Goal: Task Accomplishment & Management: Manage account settings

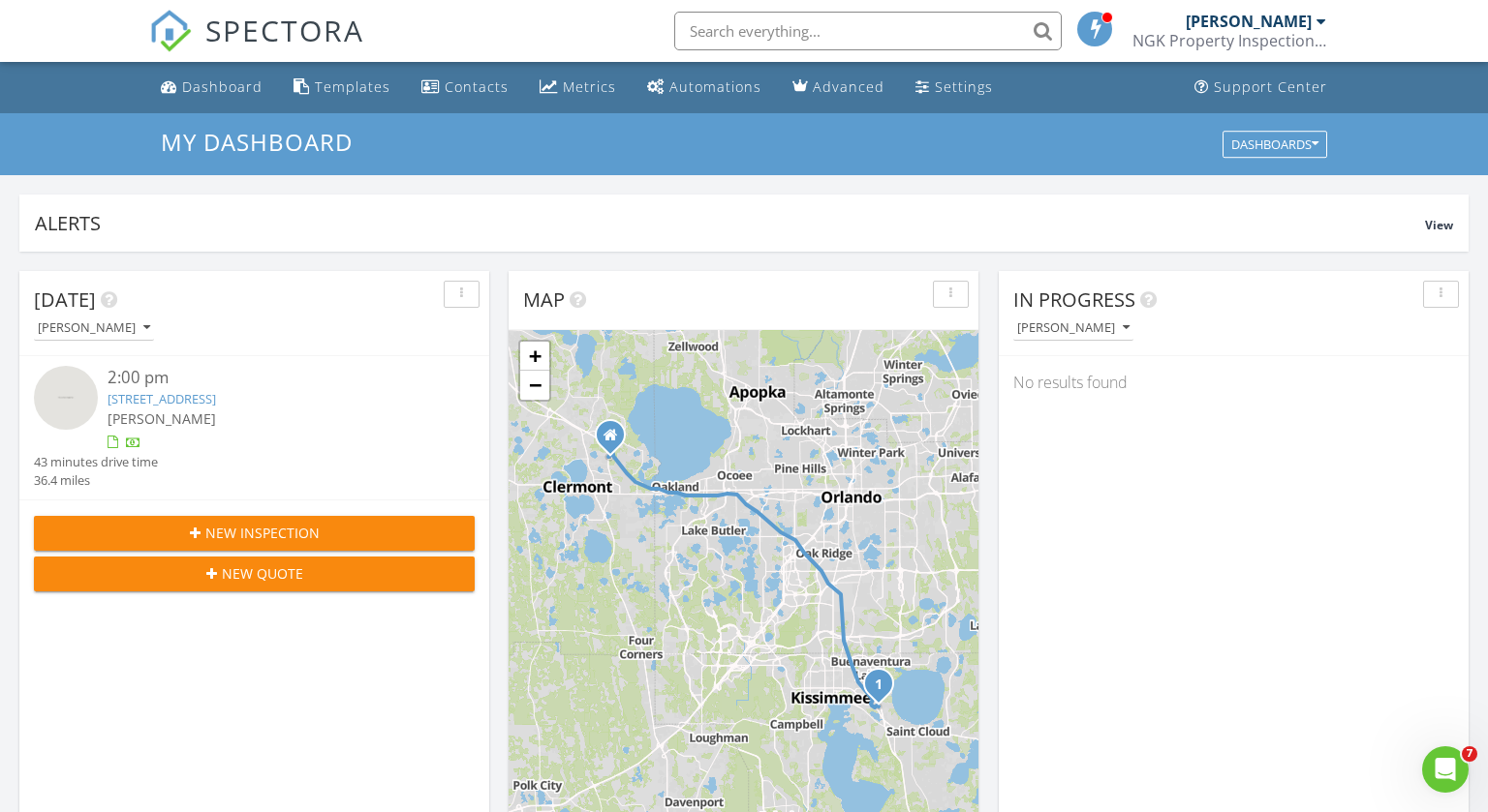
click at [216, 400] on link "2588 Aventurine St, Kissimmee, FL 34744" at bounding box center [161, 399] width 108 height 18
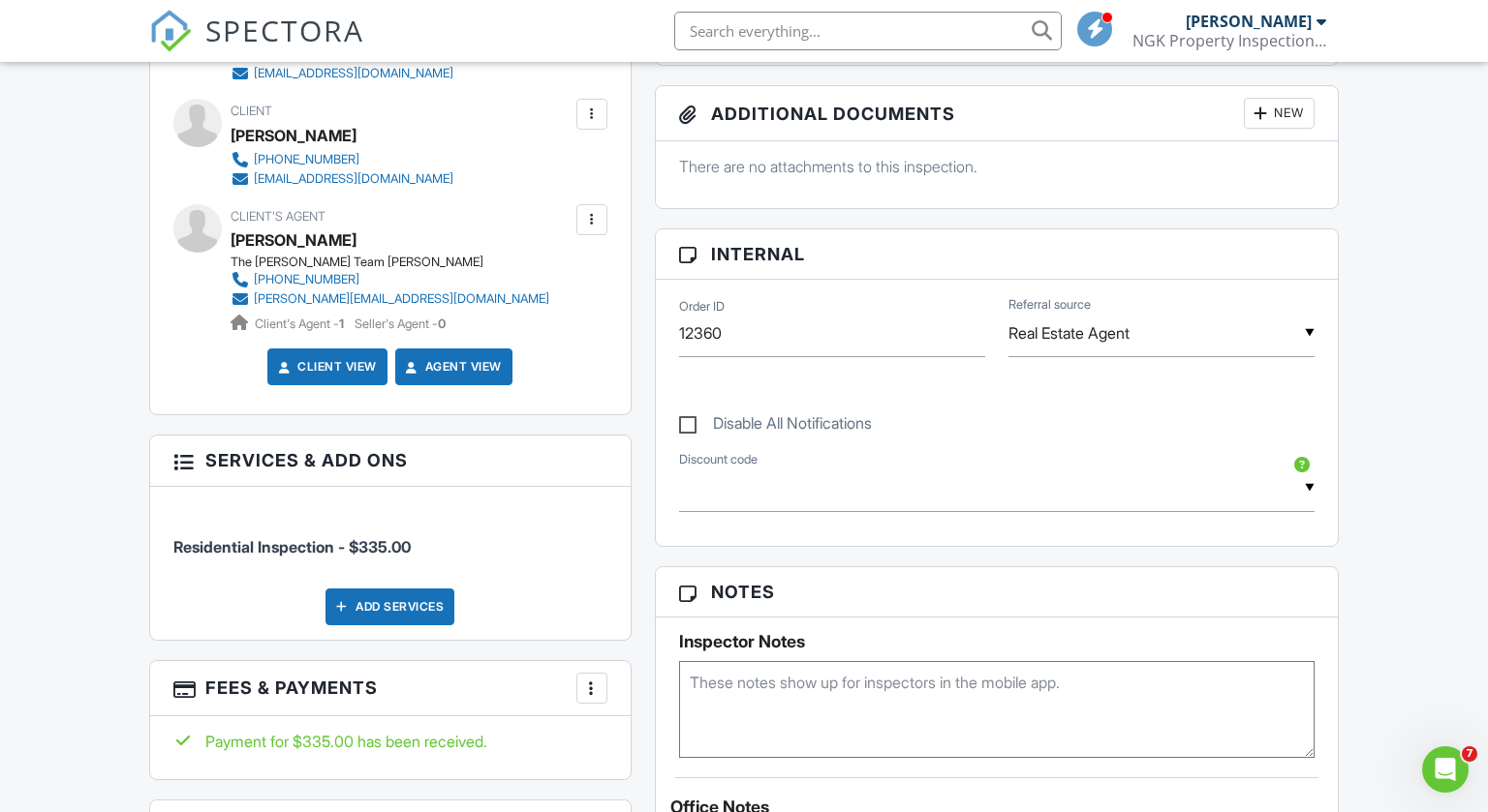
scroll to position [748, 0]
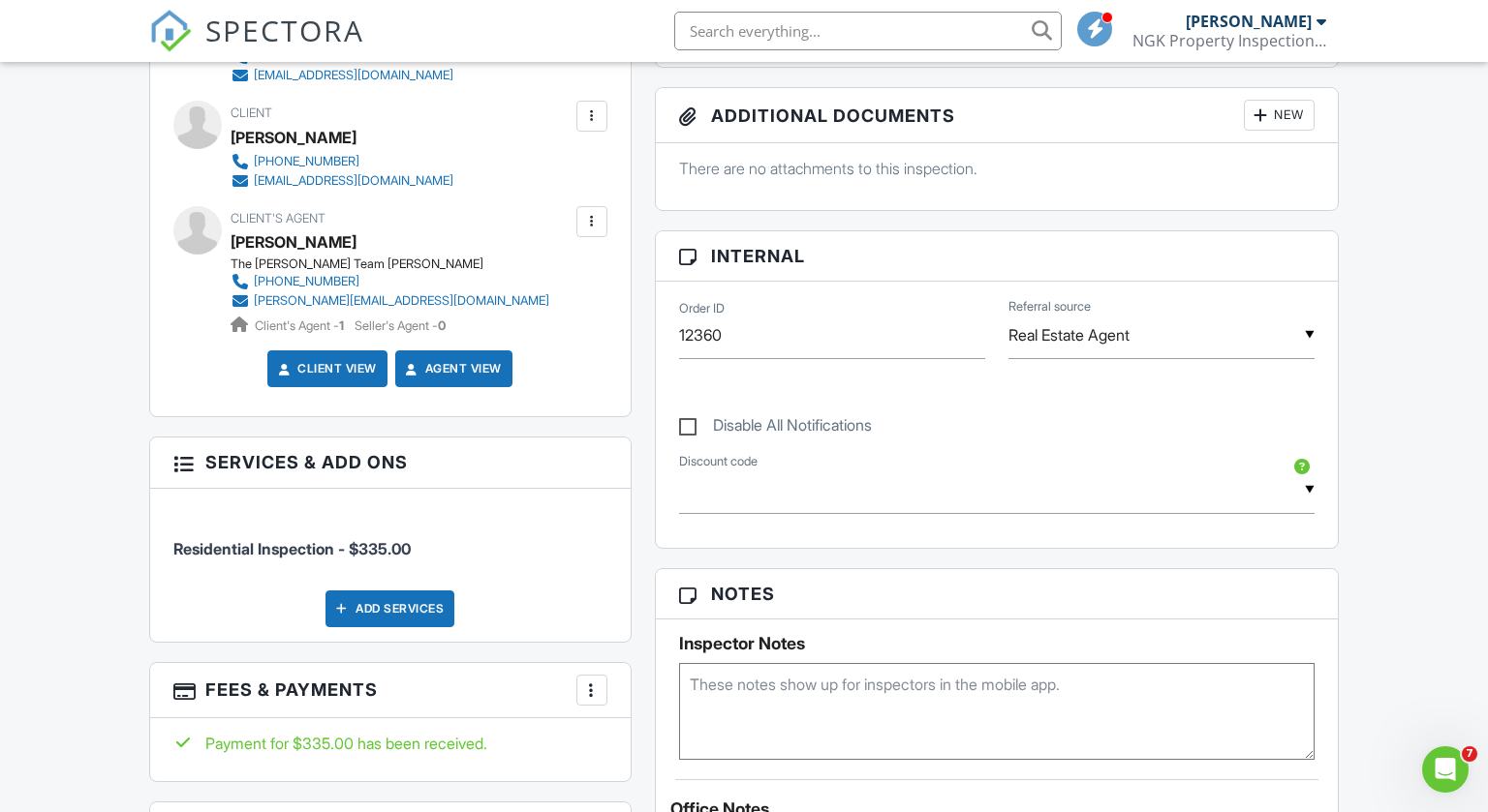
click at [413, 609] on div "Add Services" at bounding box center [390, 609] width 129 height 37
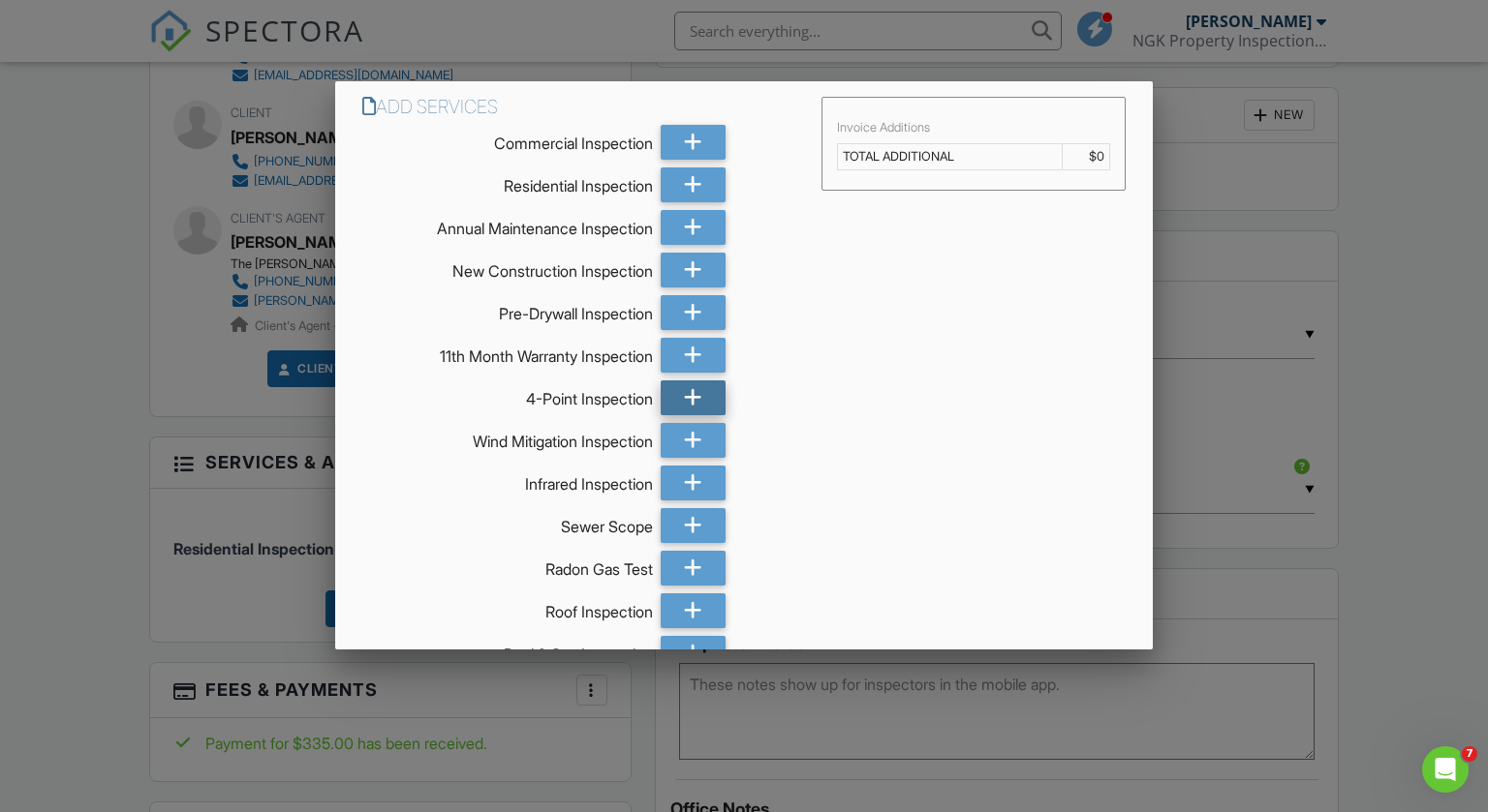
click at [679, 389] on div at bounding box center [692, 398] width 65 height 35
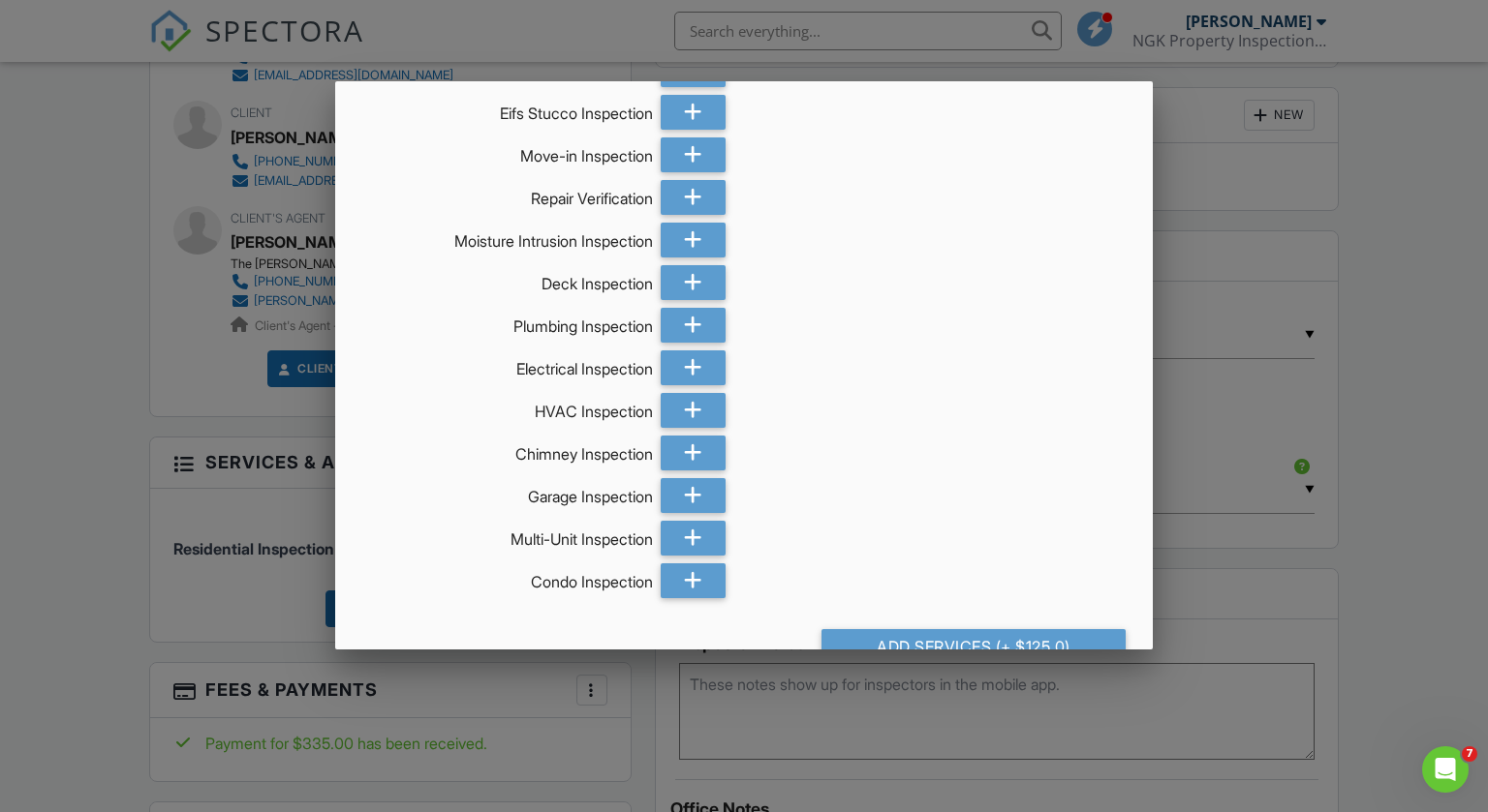
scroll to position [713, 0]
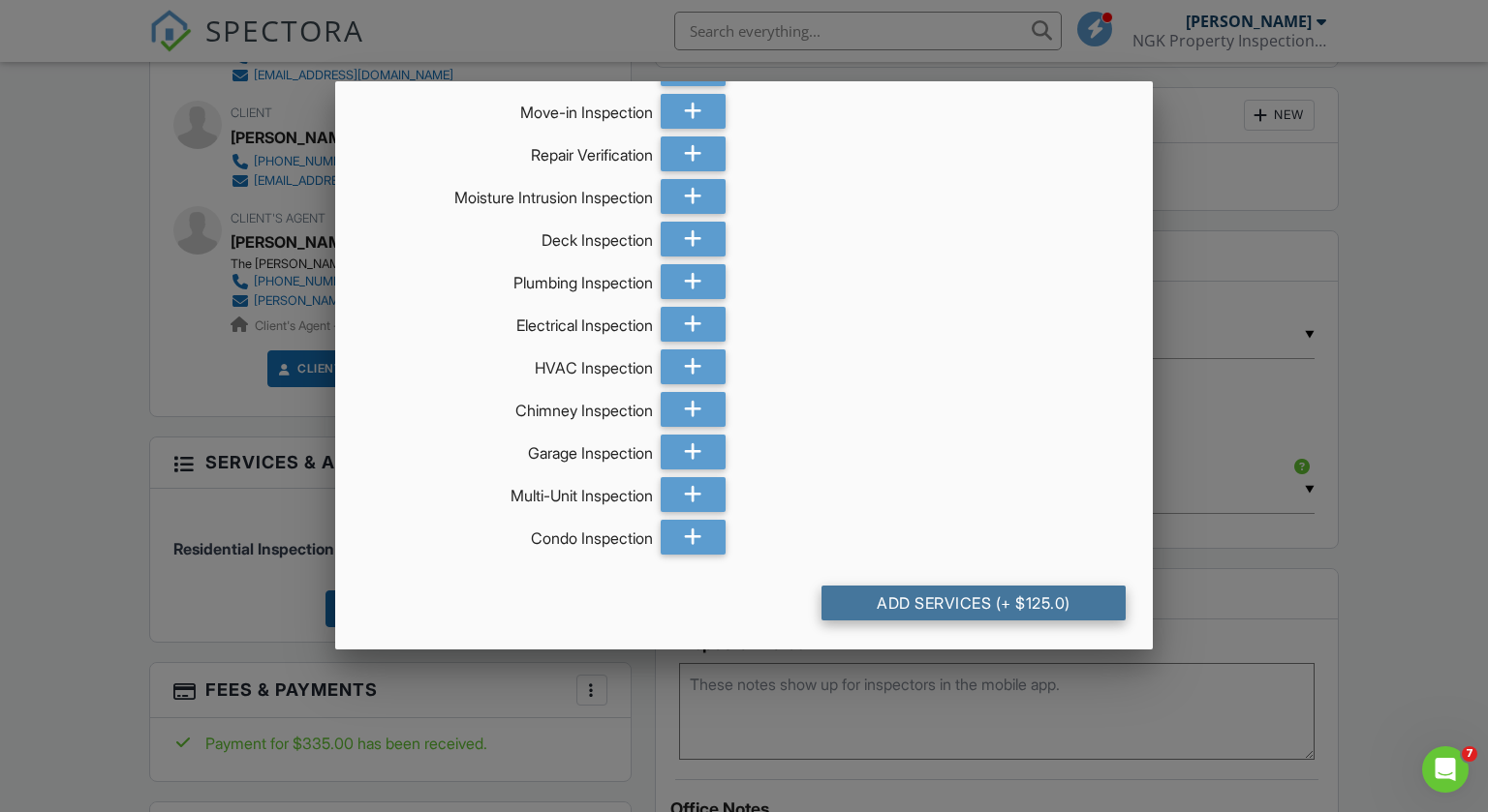
click at [1007, 606] on div "Add Services (+ $125.0)" at bounding box center [973, 604] width 305 height 35
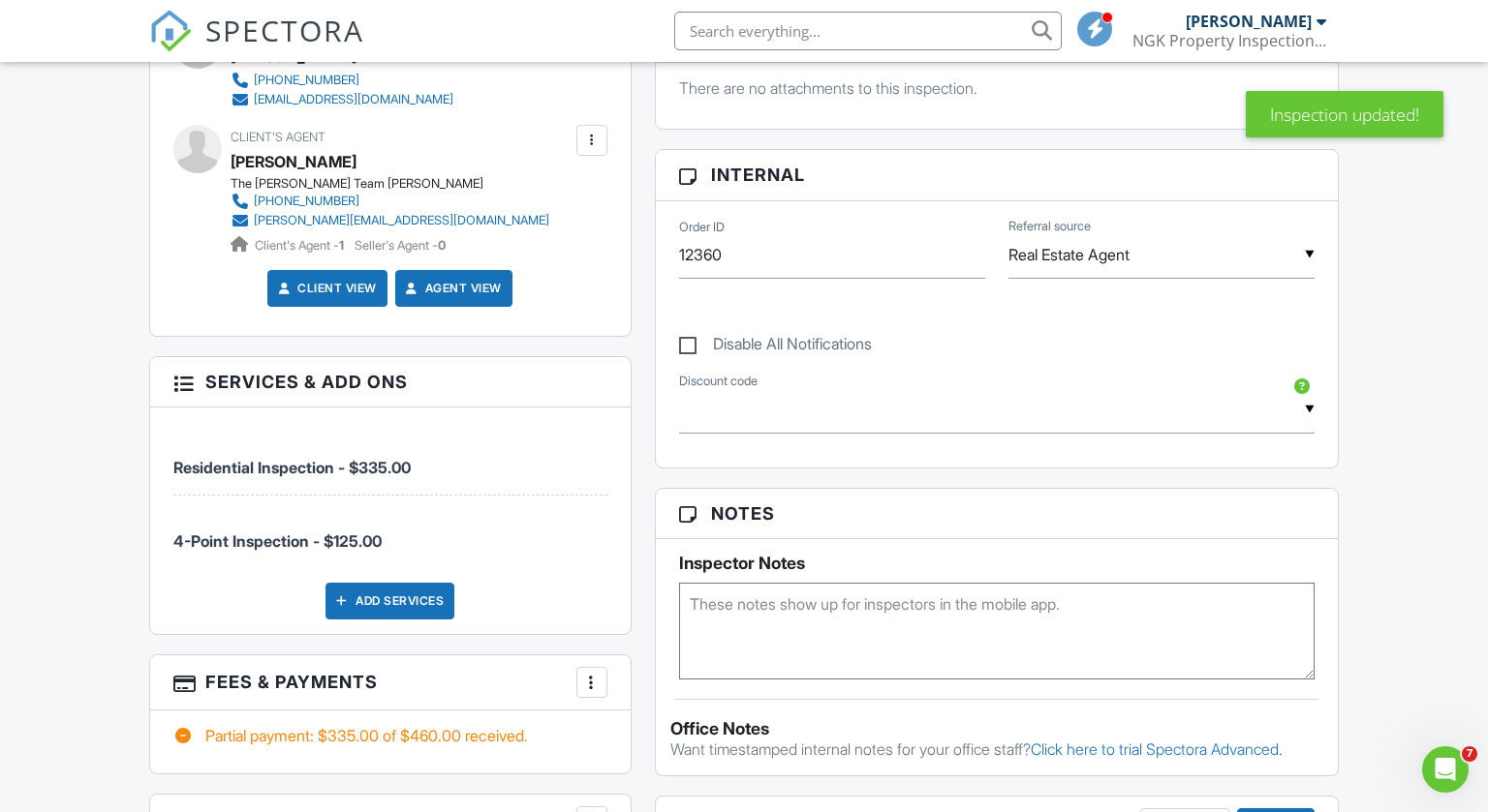
scroll to position [1037, 0]
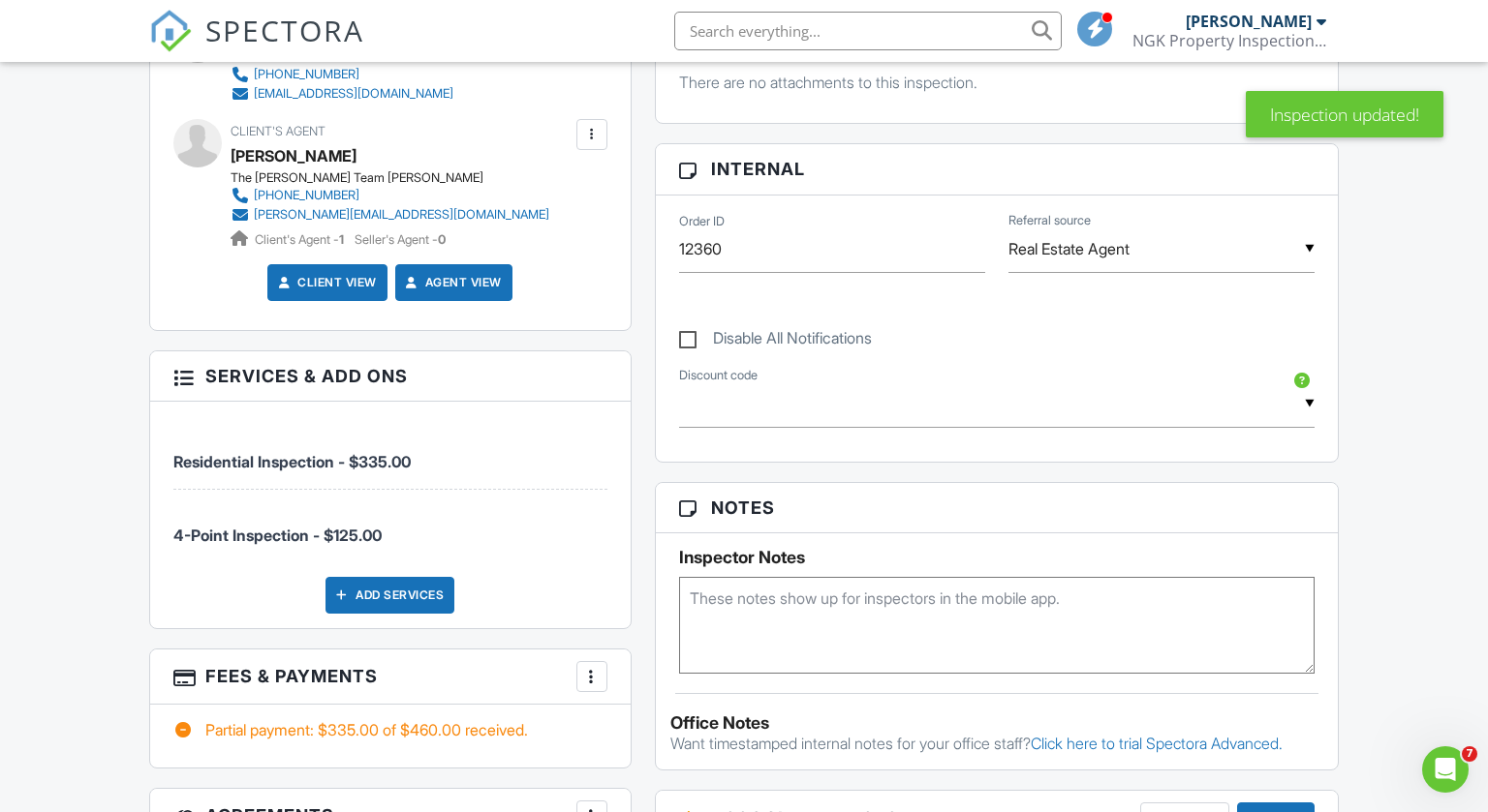
click at [351, 535] on span "4-Point Inspection - $125.00" at bounding box center [278, 535] width 208 height 19
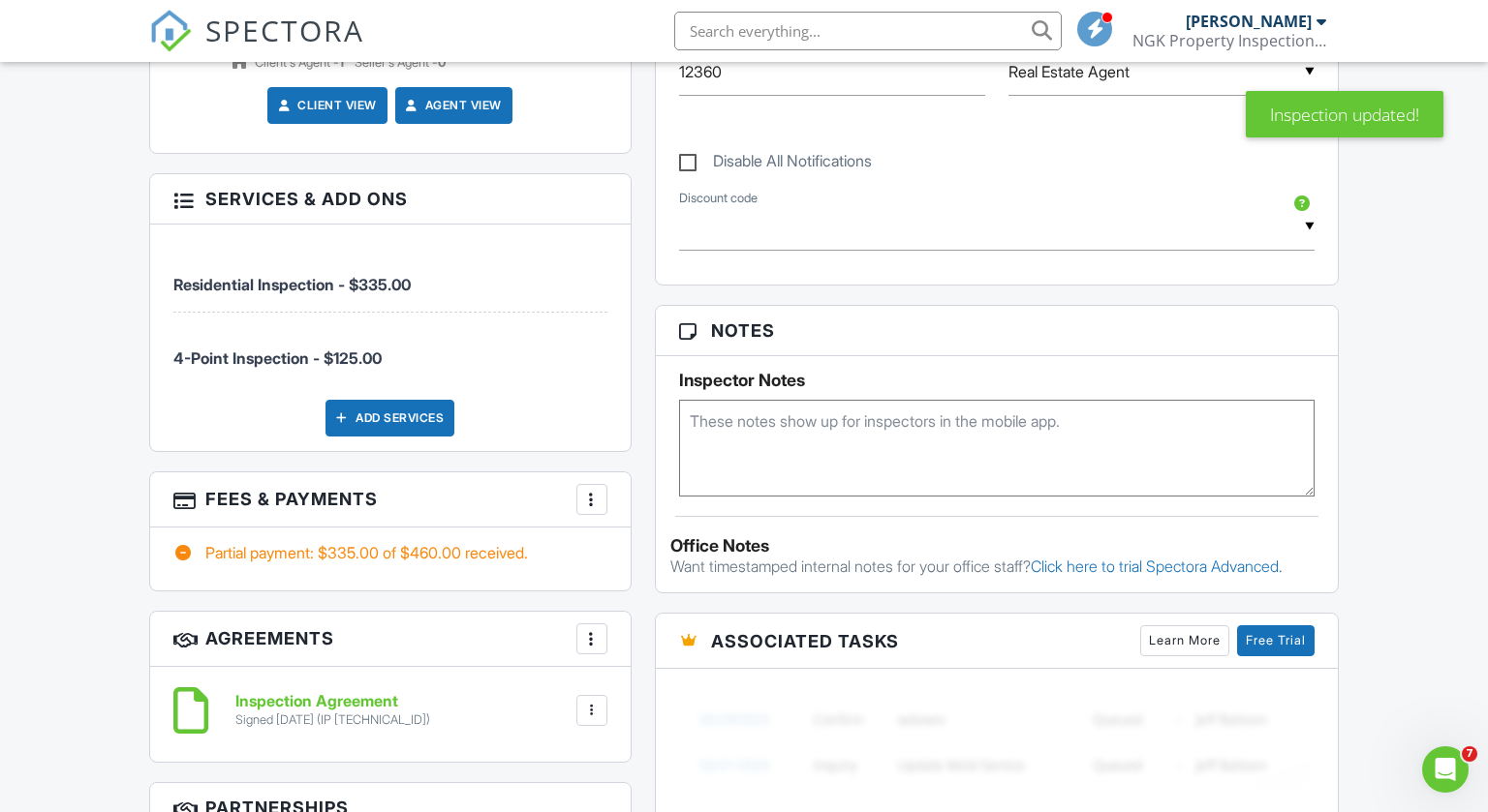
scroll to position [1223, 0]
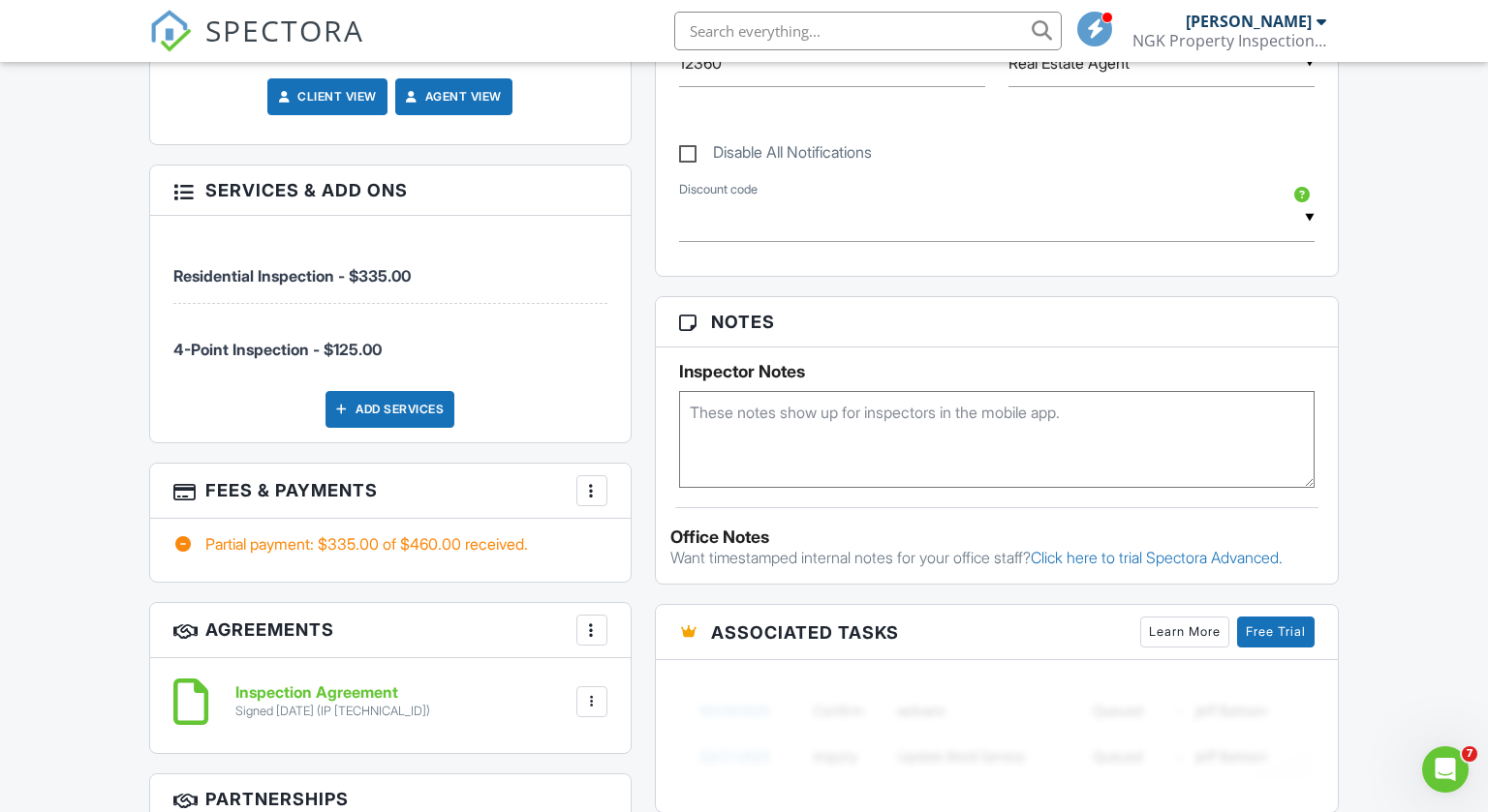
click at [590, 489] on div at bounding box center [592, 491] width 19 height 19
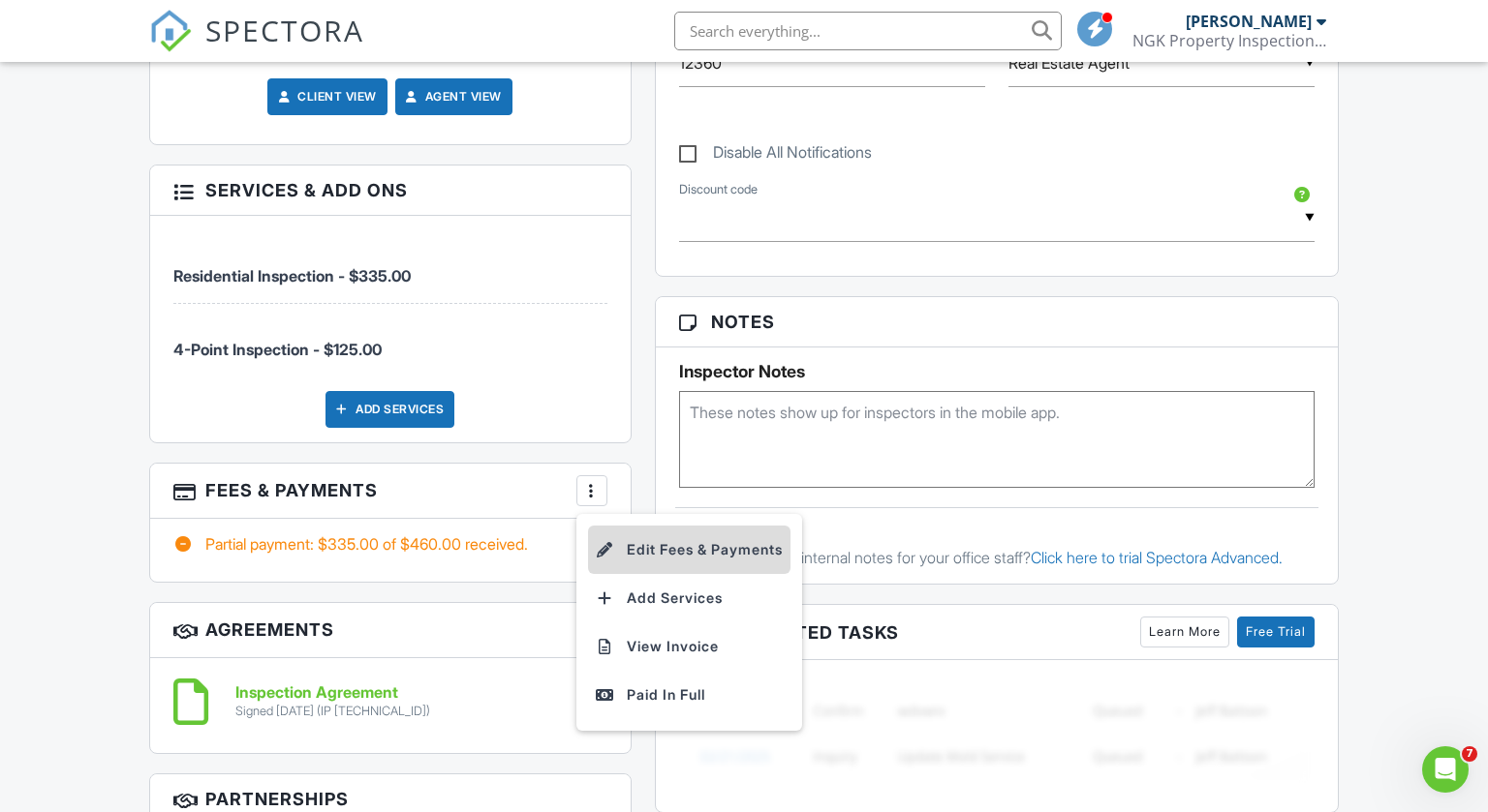
click at [631, 538] on li "Edit Fees & Payments" at bounding box center [689, 550] width 203 height 49
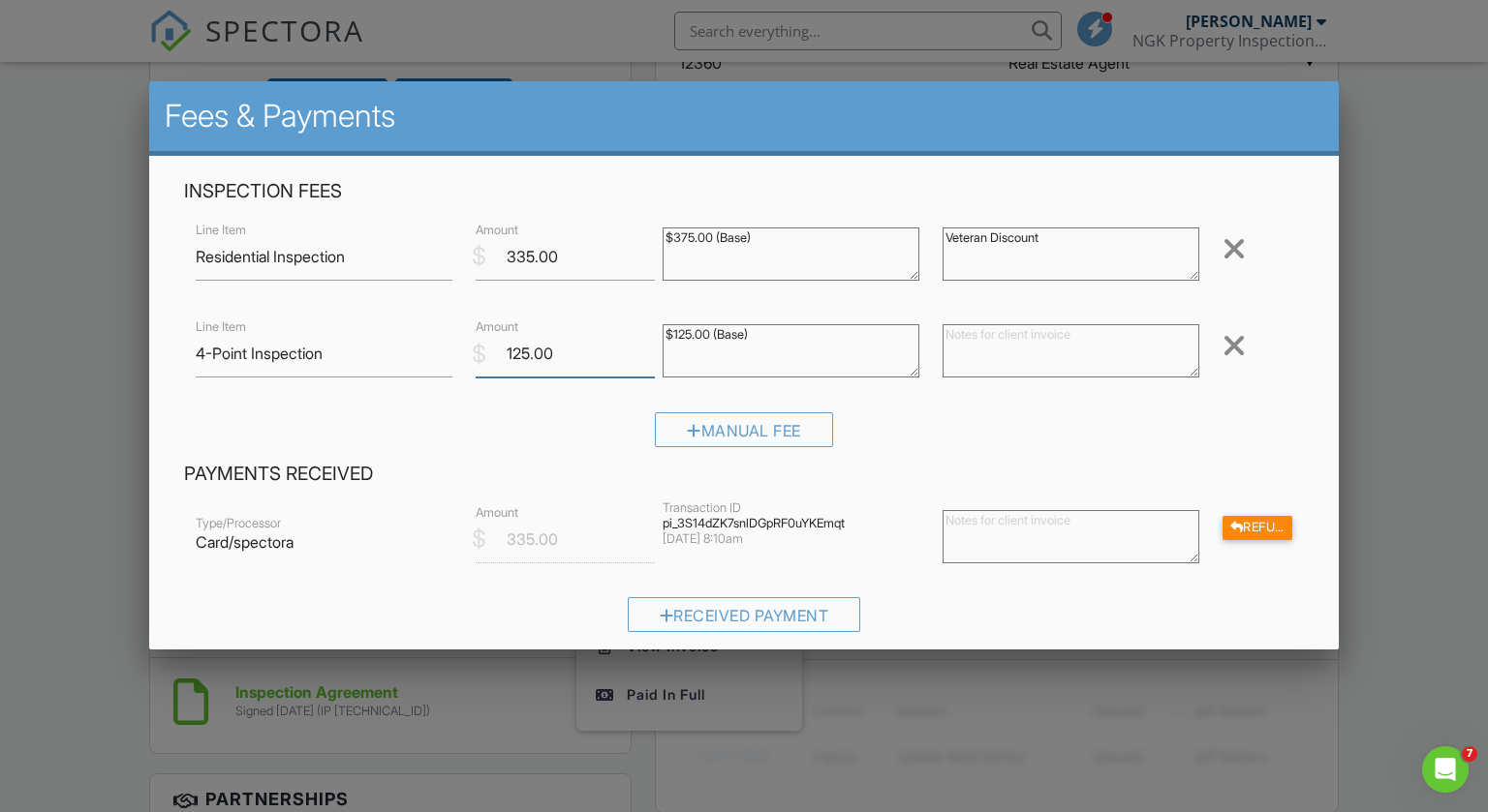
drag, startPoint x: 504, startPoint y: 357, endPoint x: 738, endPoint y: 396, distance: 237.2
click at [738, 396] on div "Inspection Fees Line Item Residential Inspection $ Amount 335.00 $375.00 (Base)…" at bounding box center [744, 320] width 1144 height 282
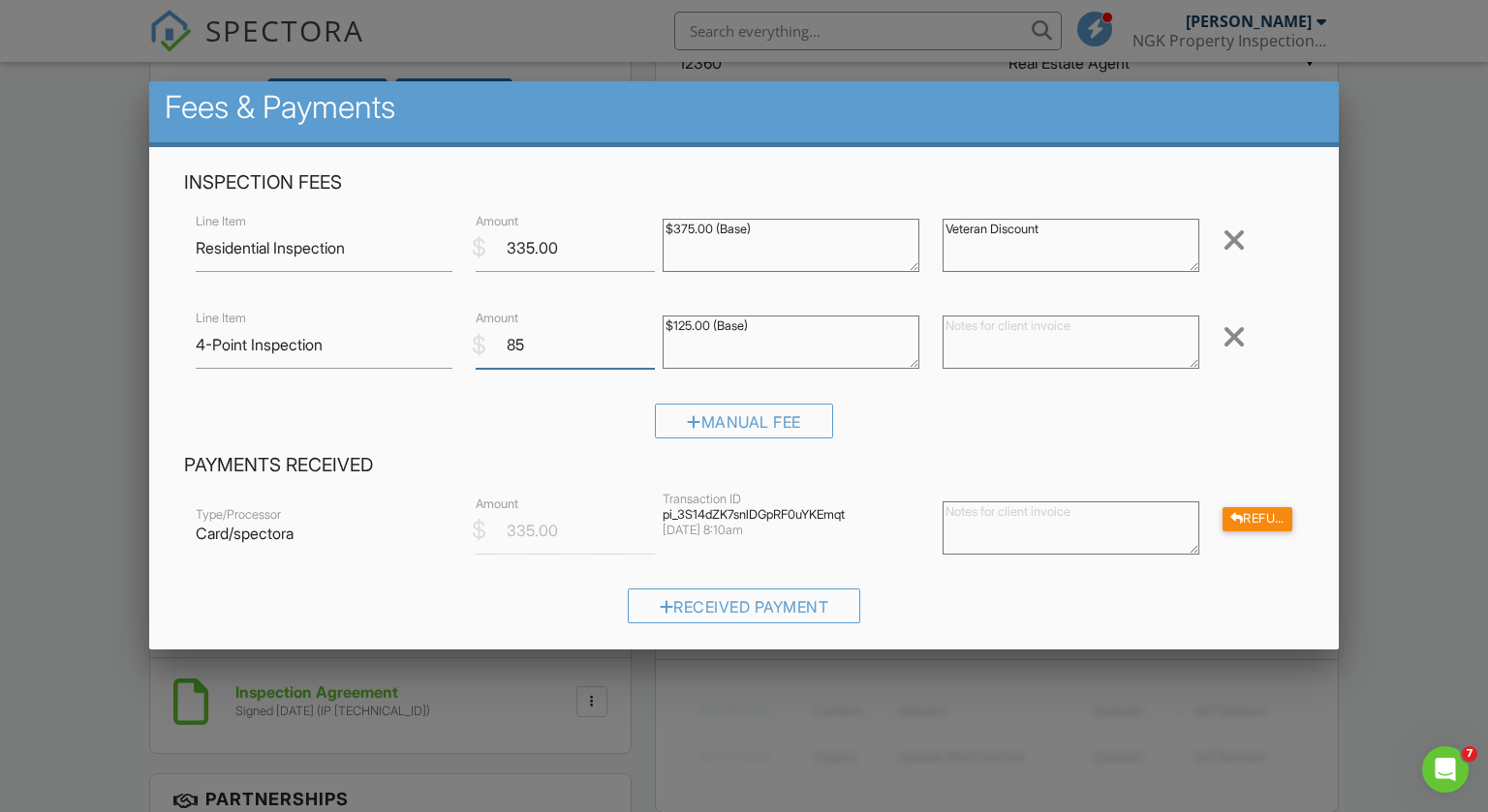
scroll to position [17, 0]
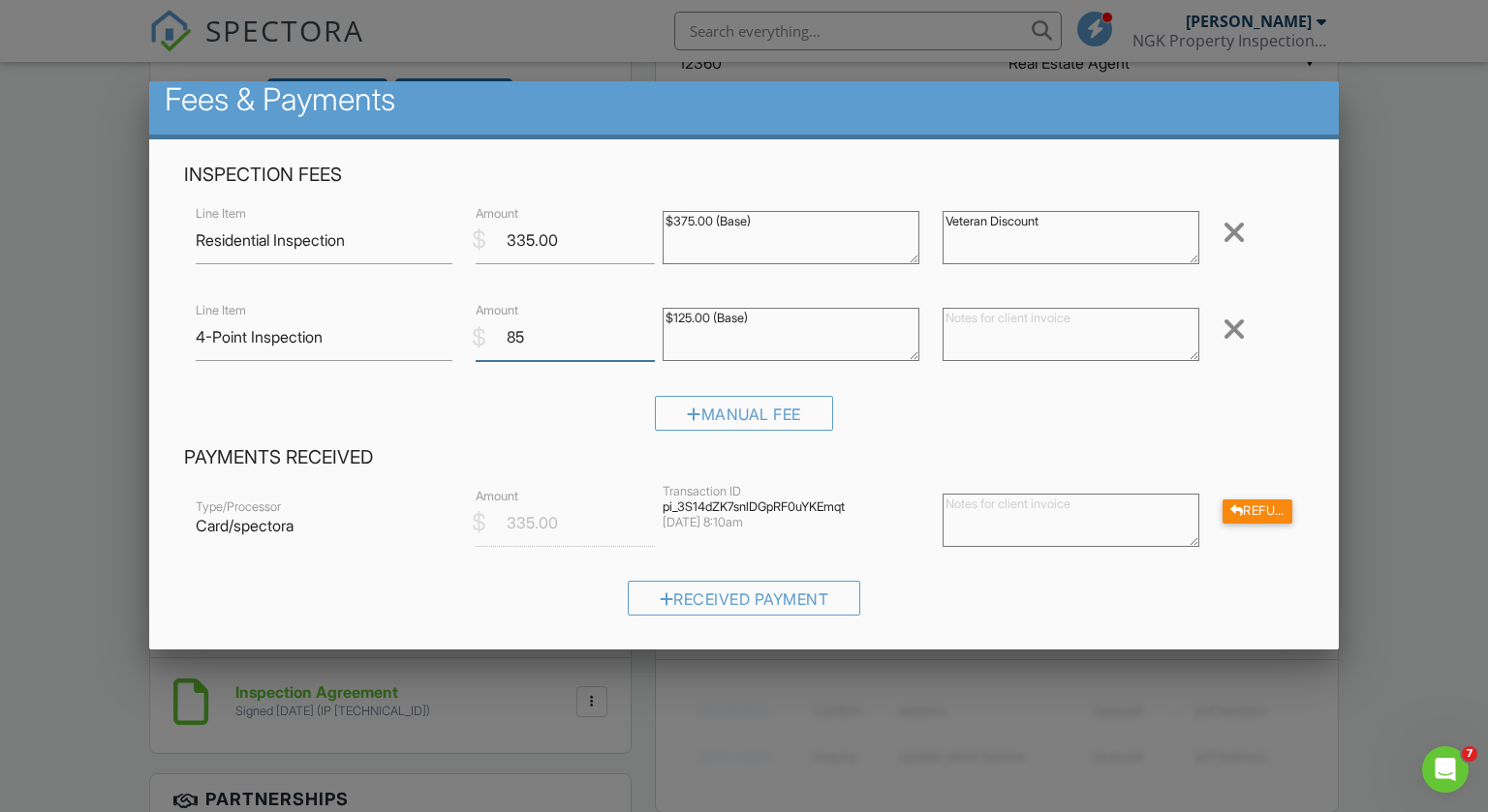
type input "85"
click at [965, 330] on textarea at bounding box center [1071, 334] width 257 height 54
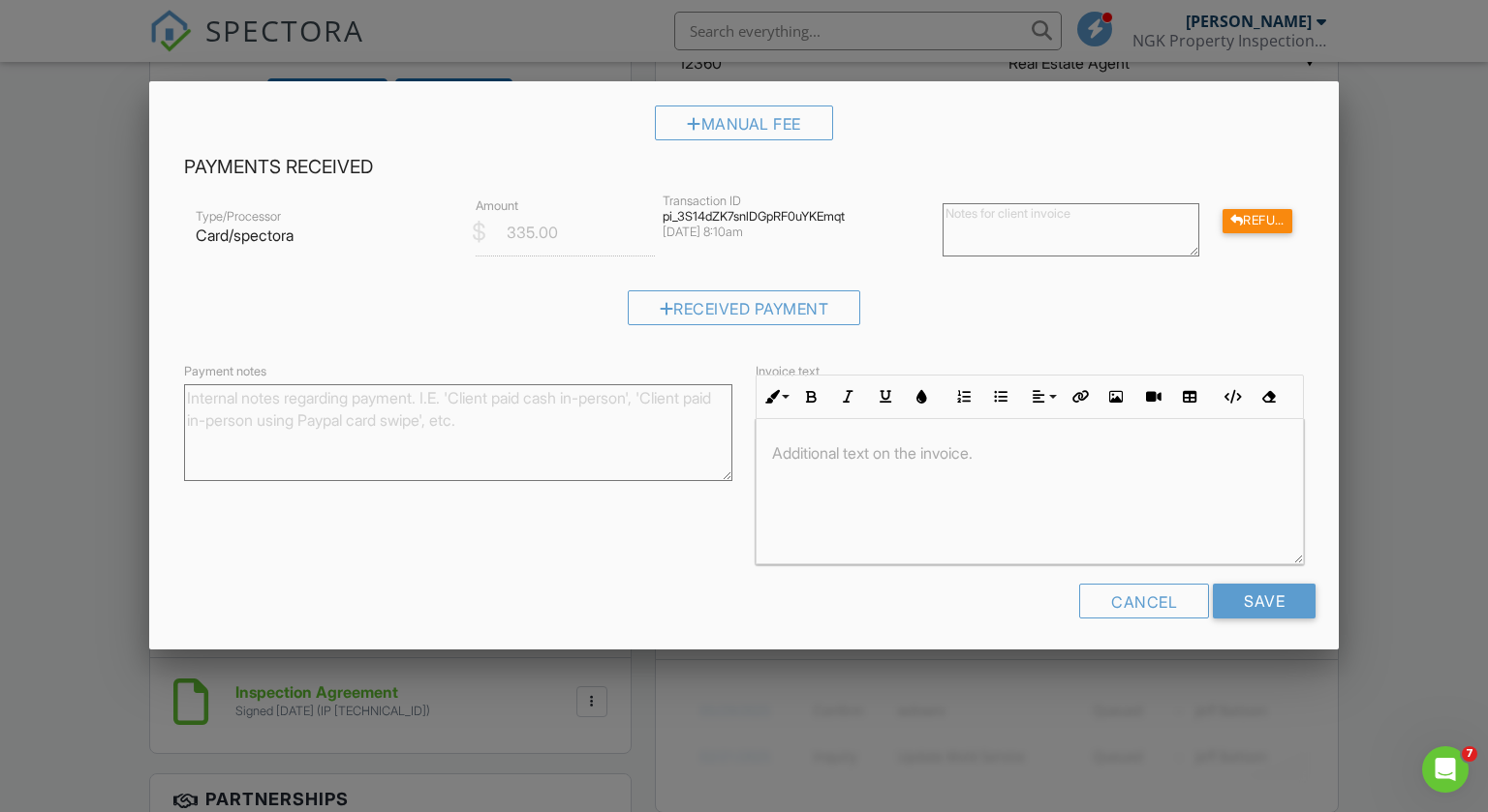
scroll to position [314, 0]
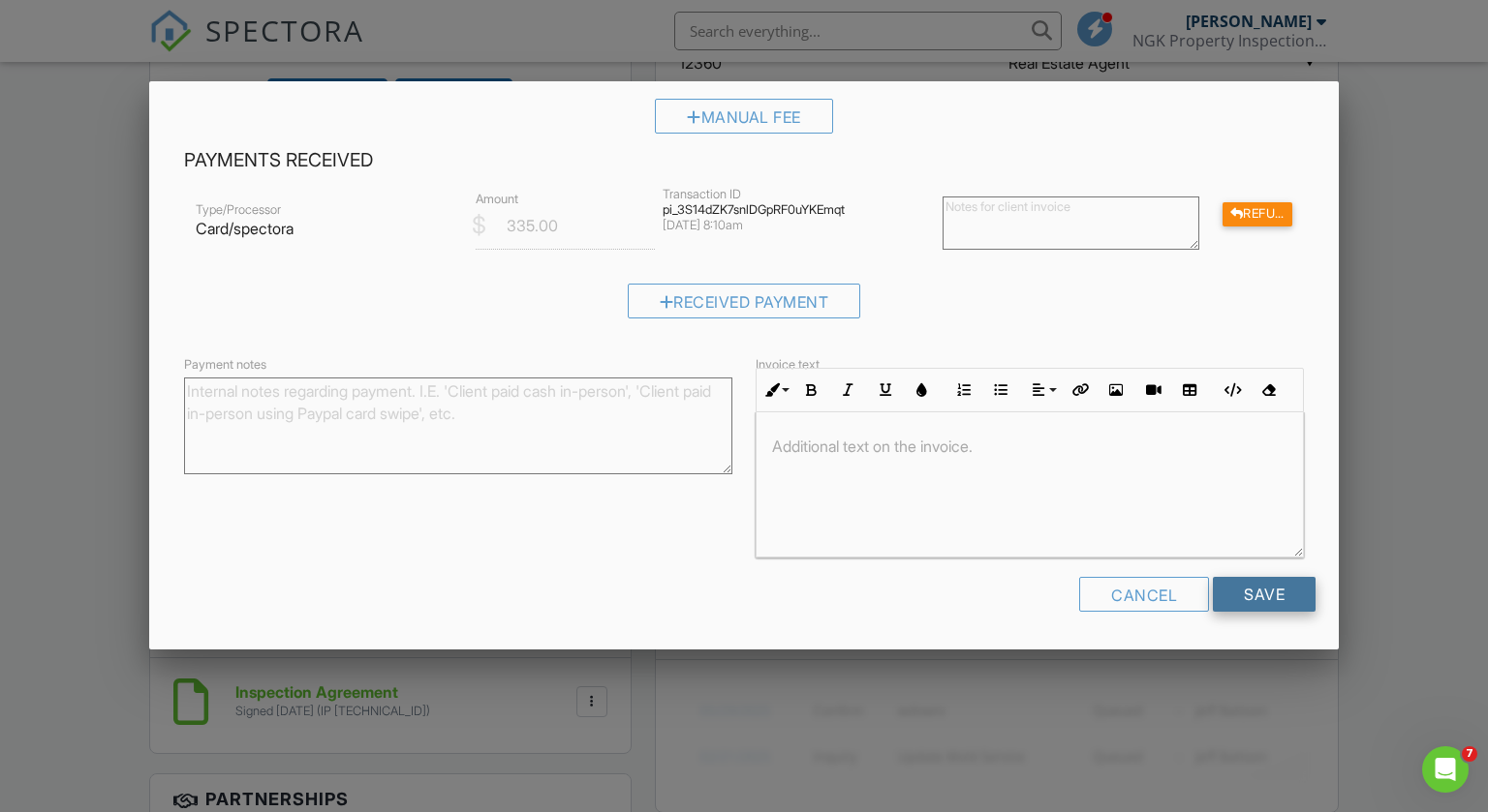
type textarea "Veteran Discount"
click at [1241, 597] on input "Save" at bounding box center [1263, 595] width 102 height 35
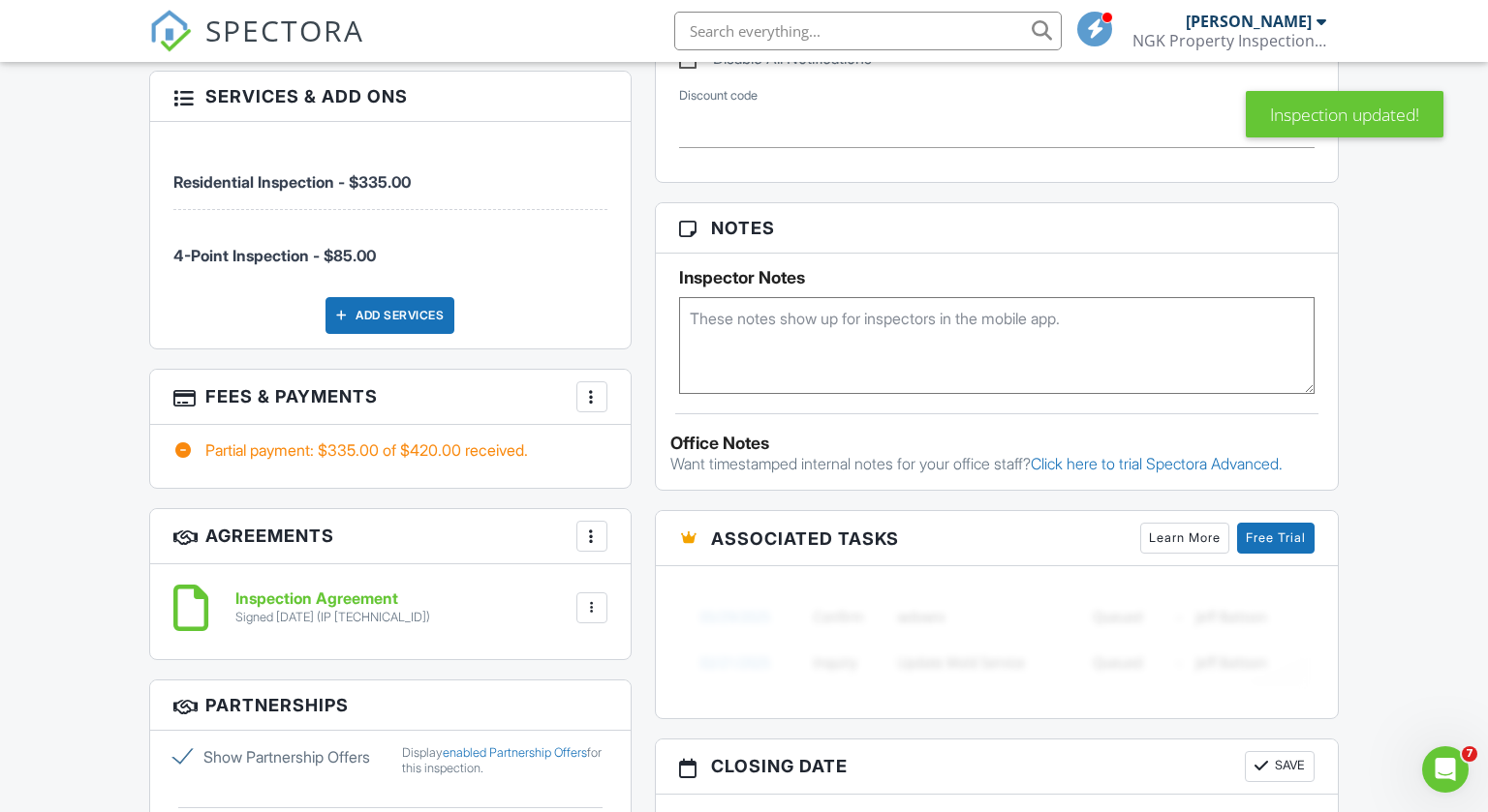
scroll to position [1310, 0]
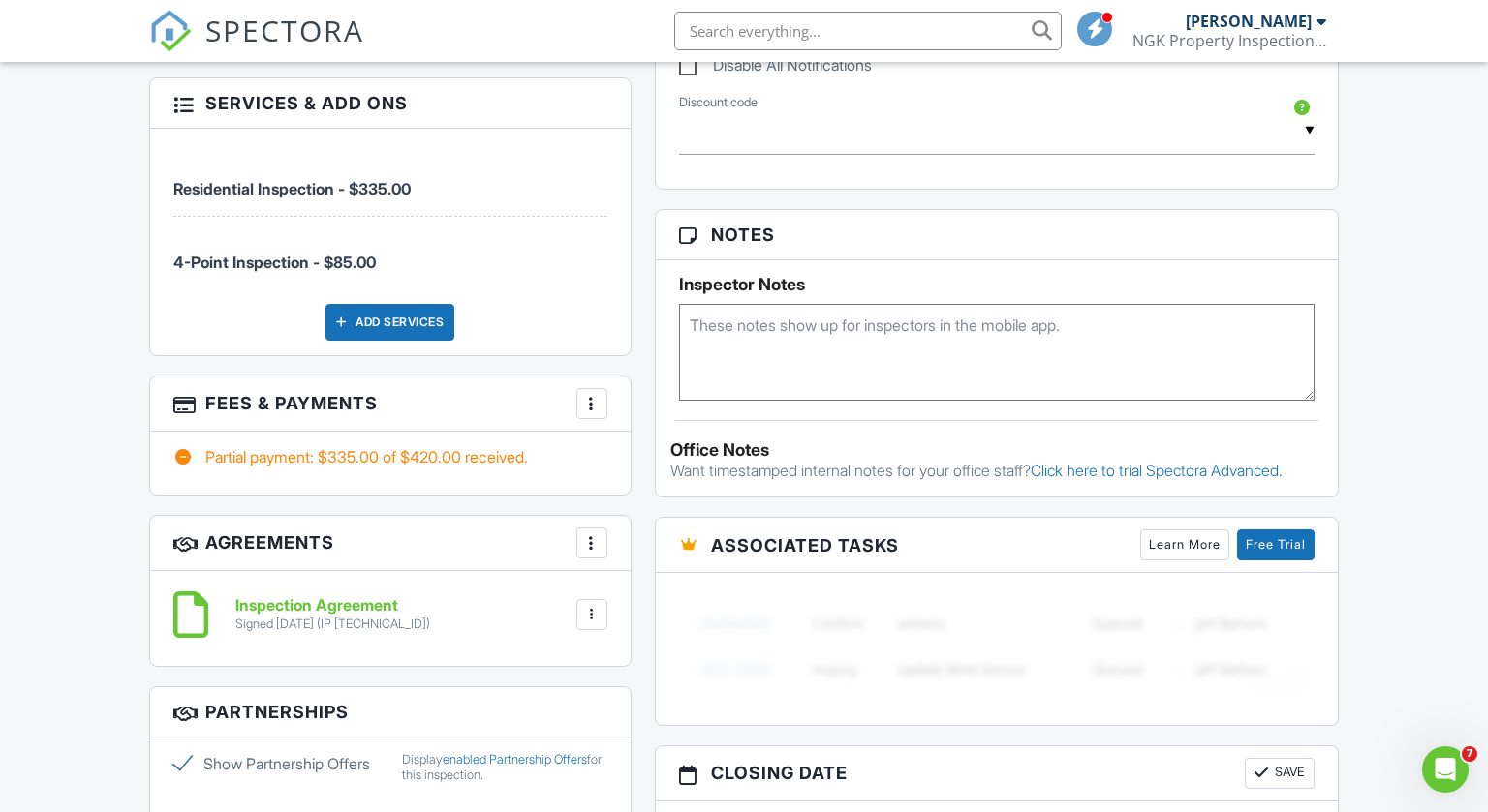
click at [596, 542] on div at bounding box center [592, 543] width 19 height 19
click at [626, 594] on li "Add Agreement" at bounding box center [707, 603] width 239 height 49
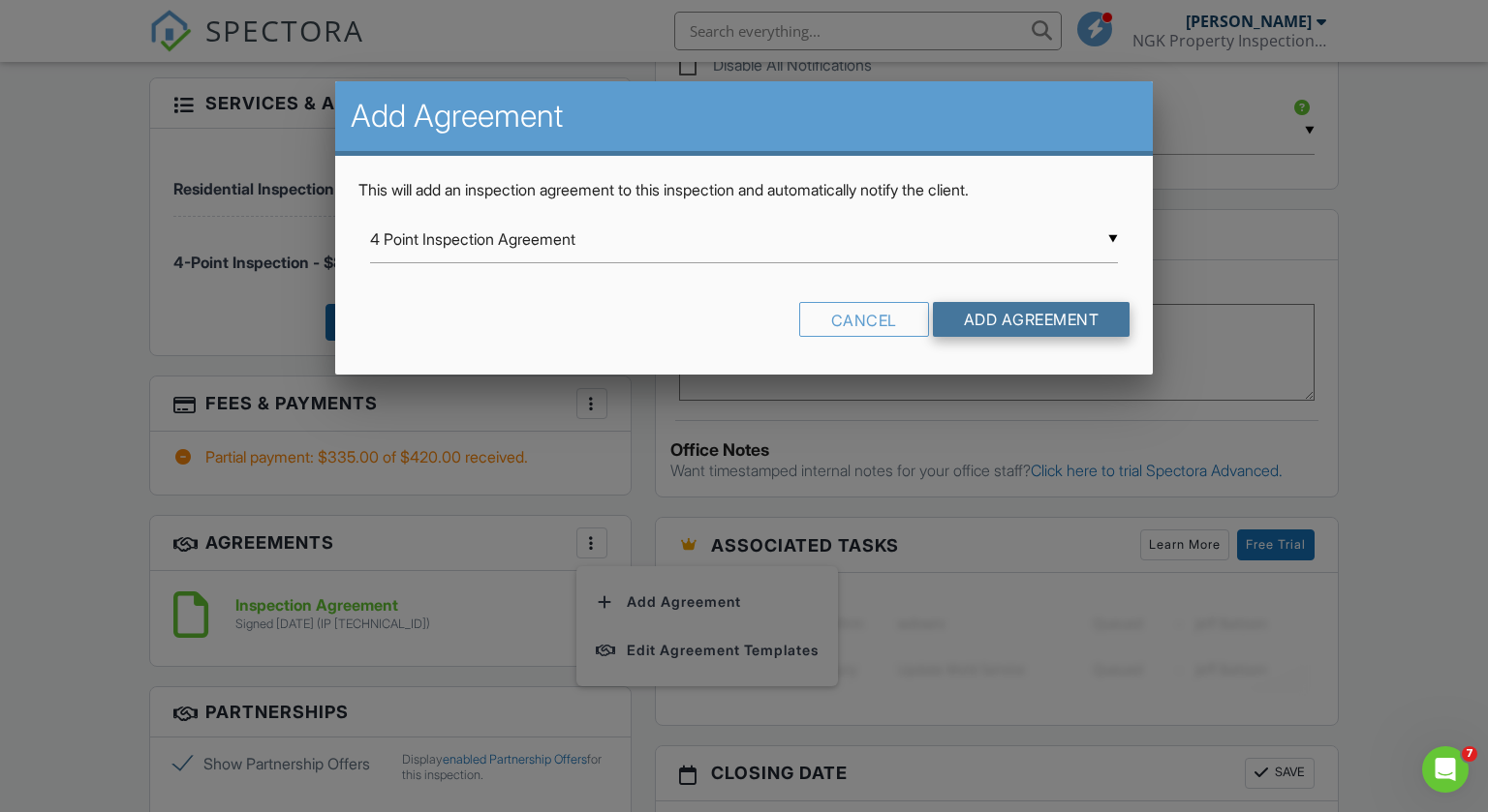
click at [981, 321] on input "Add Agreement" at bounding box center [1031, 319] width 198 height 35
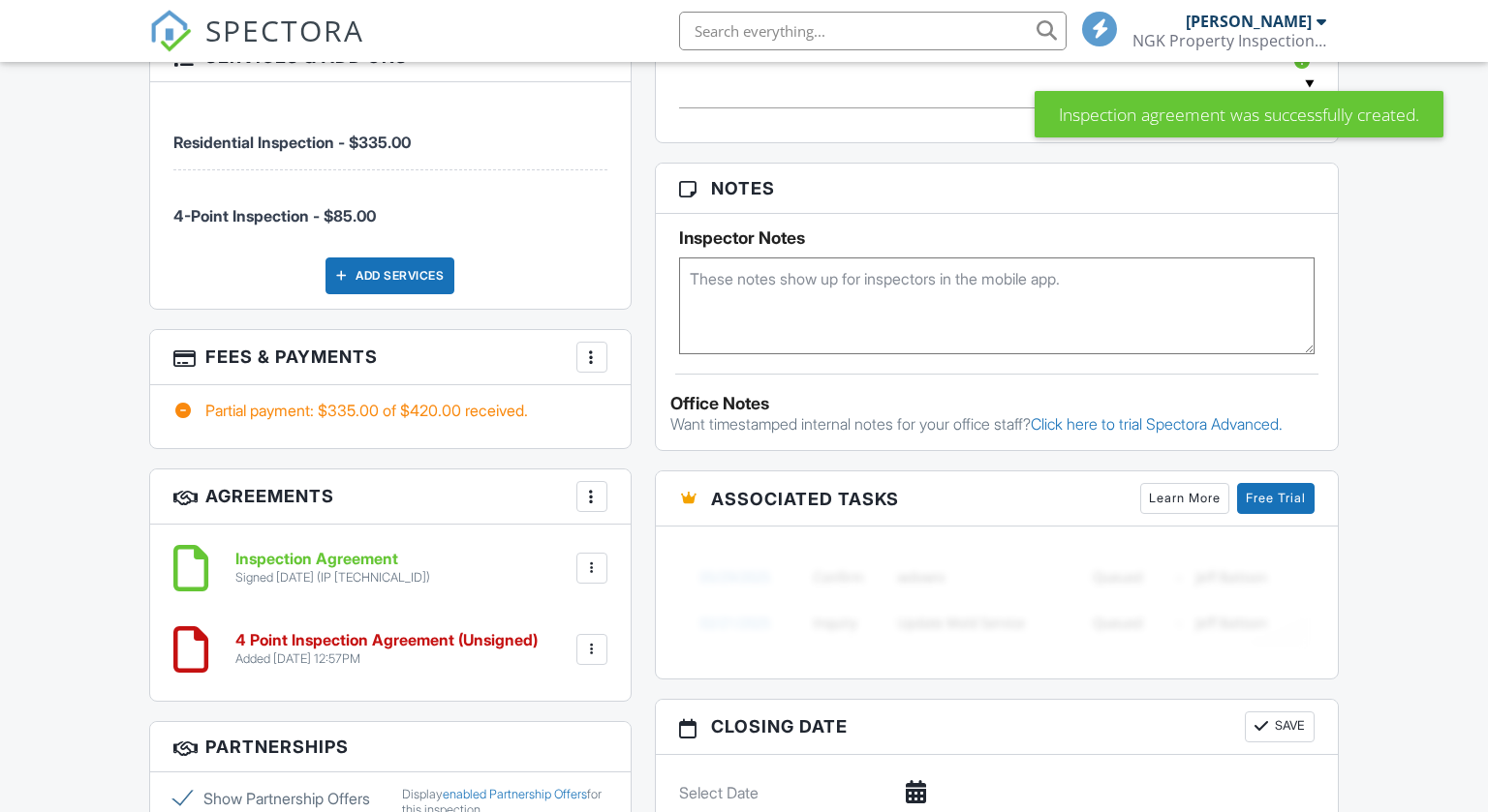
scroll to position [1357, 0]
click at [375, 638] on h6 "4 Point Inspection Agreement (Unsigned)" at bounding box center [387, 640] width 302 height 18
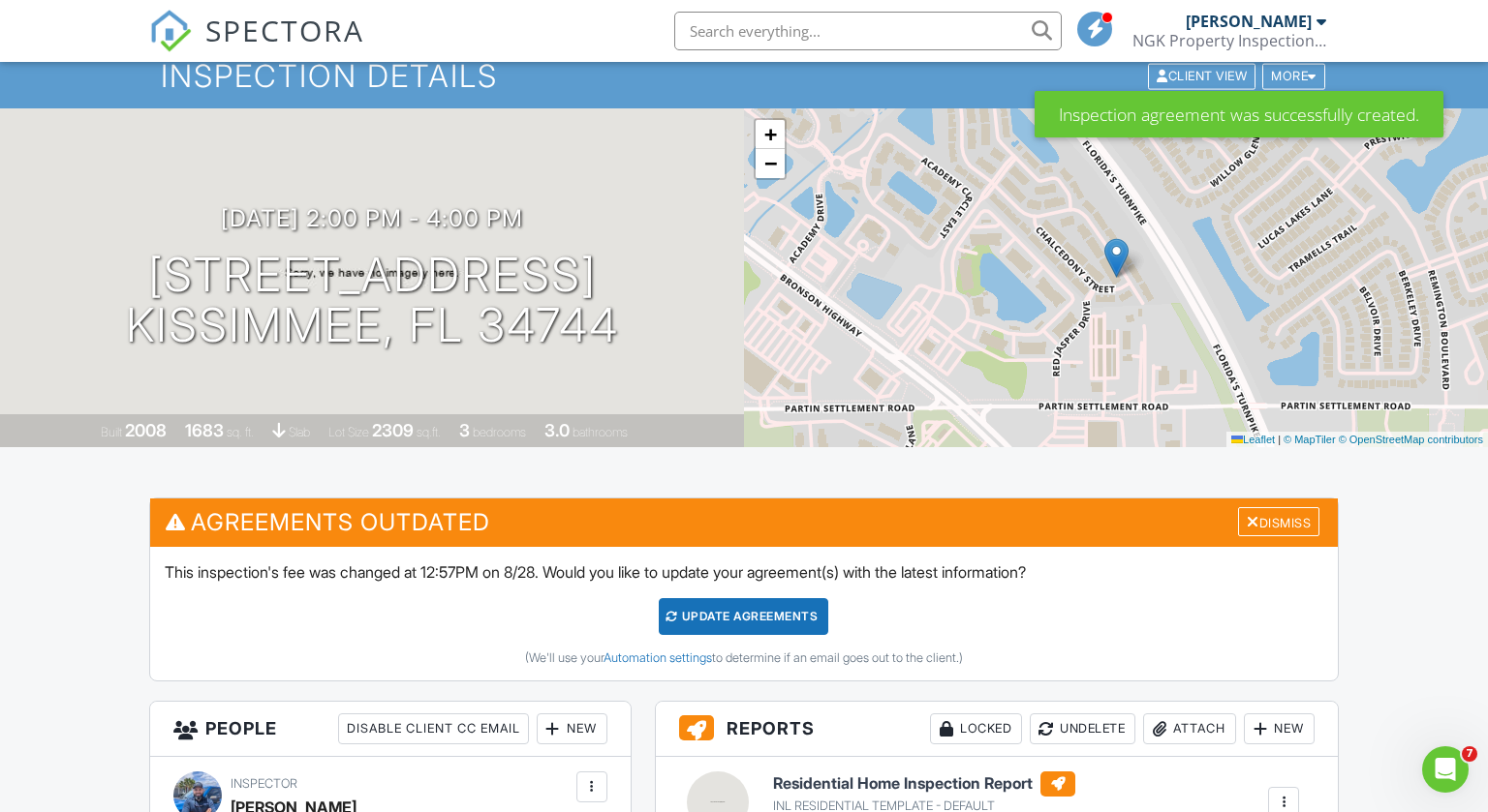
scroll to position [0, 0]
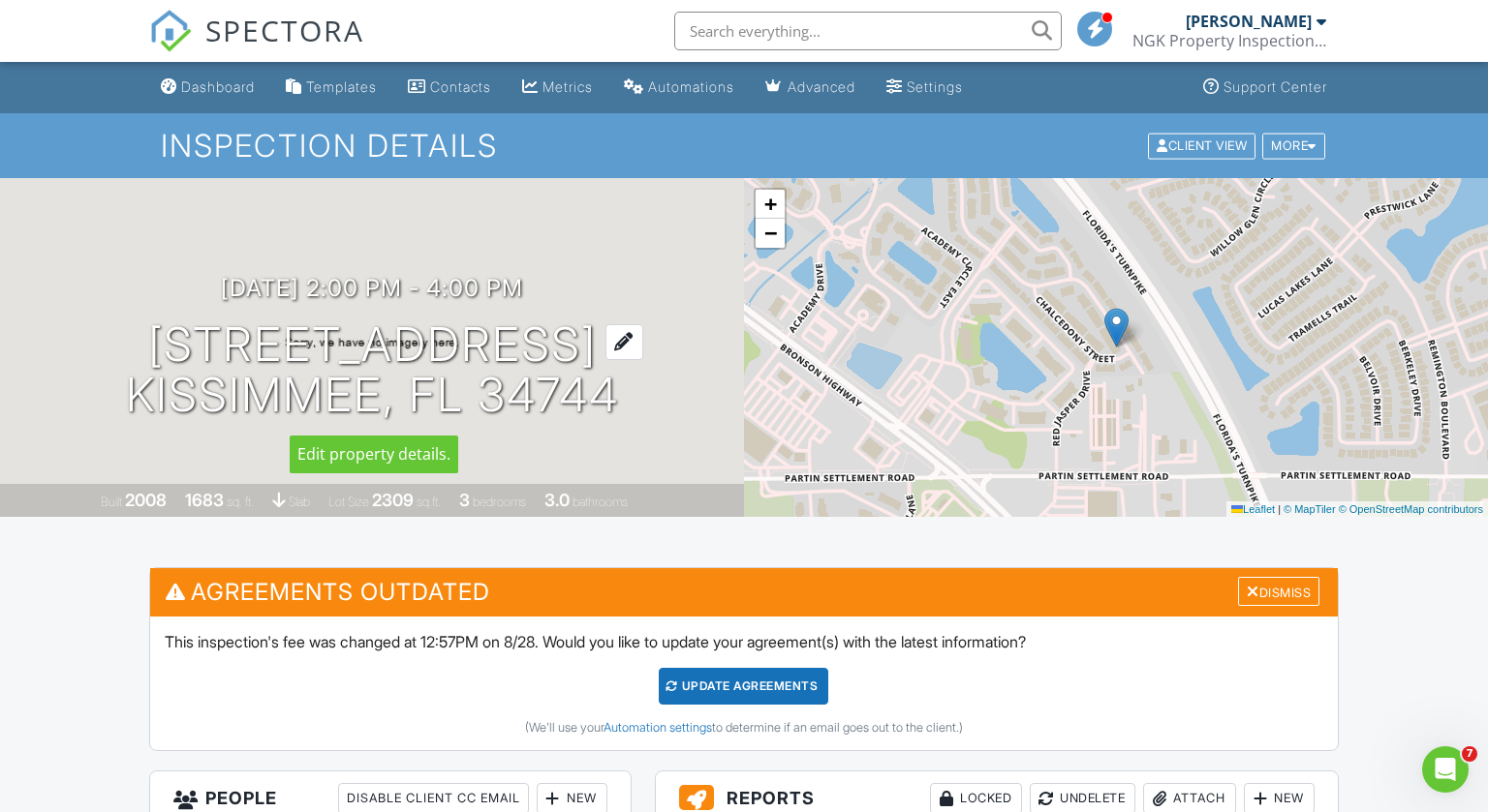
drag, startPoint x: 135, startPoint y: 348, endPoint x: 606, endPoint y: 407, distance: 474.7
click at [606, 407] on h1 "2588 Aventurine St Kissimmee, FL 34744" at bounding box center [372, 370] width 493 height 102
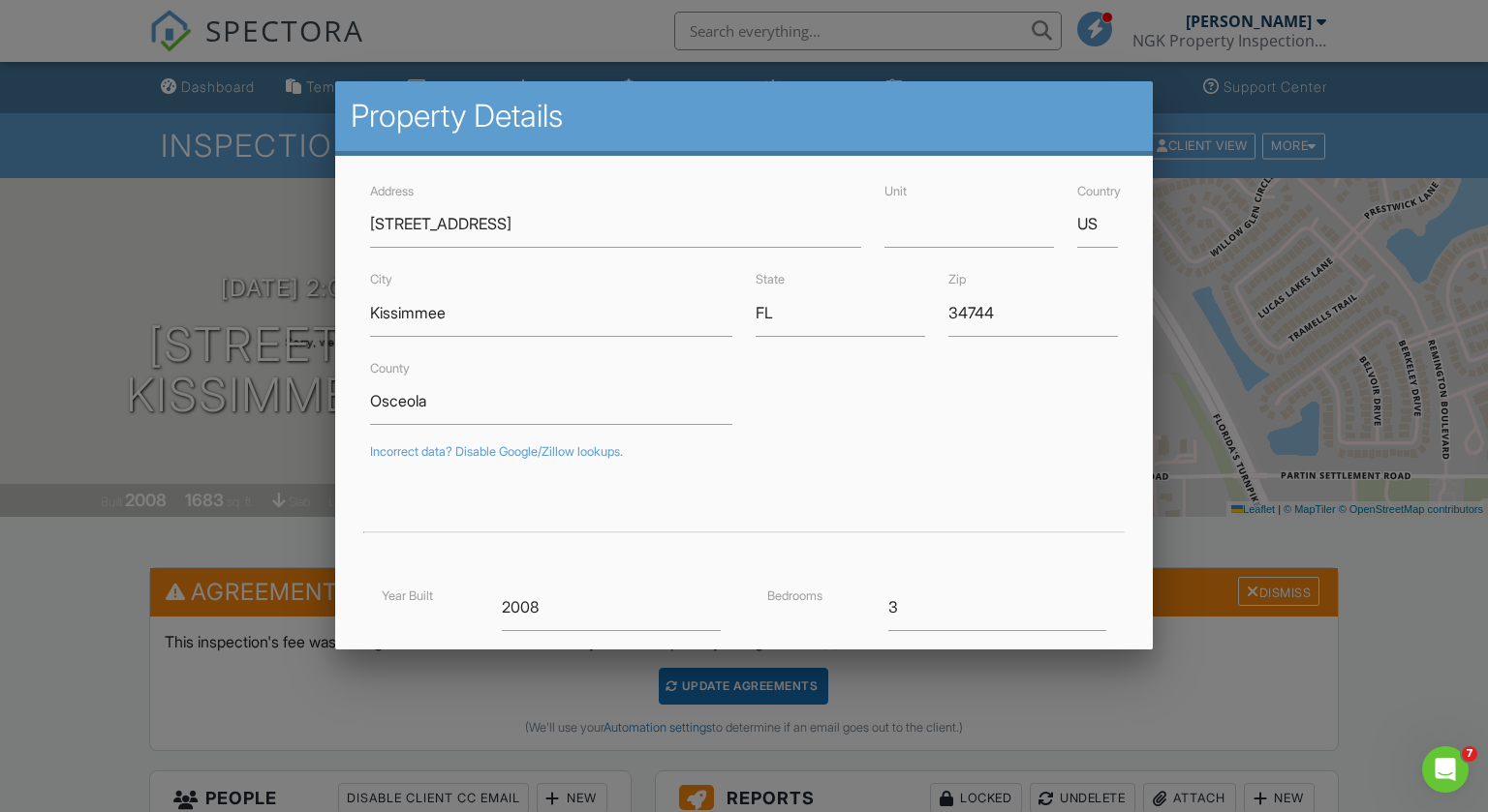
click at [440, 719] on div at bounding box center [744, 411] width 1488 height 1015
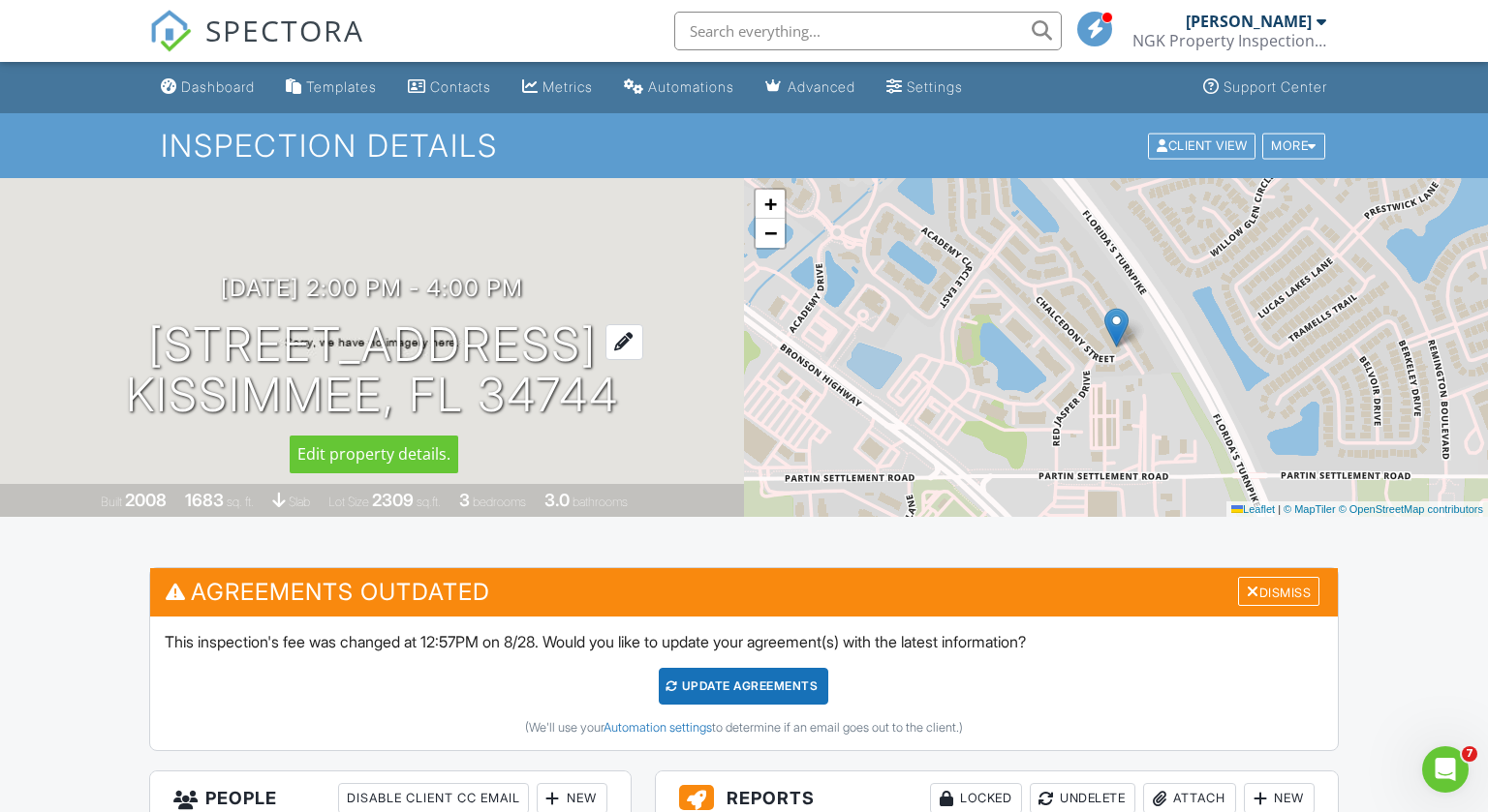
copy h1 "2588 Aventurine St Kissimmee, FL 34744"
drag, startPoint x: 608, startPoint y: 396, endPoint x: 139, endPoint y: 351, distance: 471.2
click at [139, 351] on h1 "2588 Aventurine St Kissimmee, FL 34744" at bounding box center [372, 370] width 493 height 102
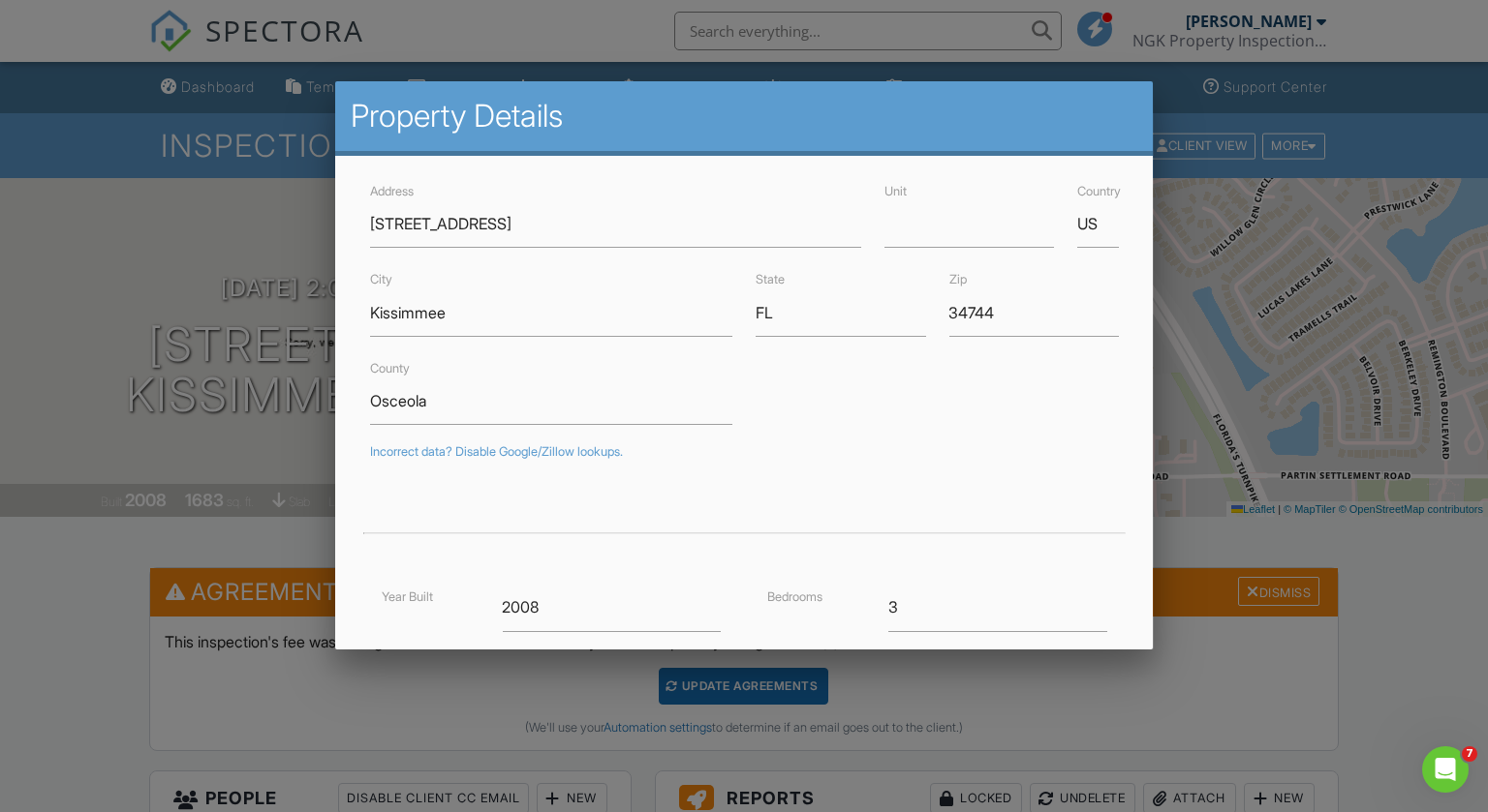
click at [320, 720] on div at bounding box center [744, 411] width 1488 height 1015
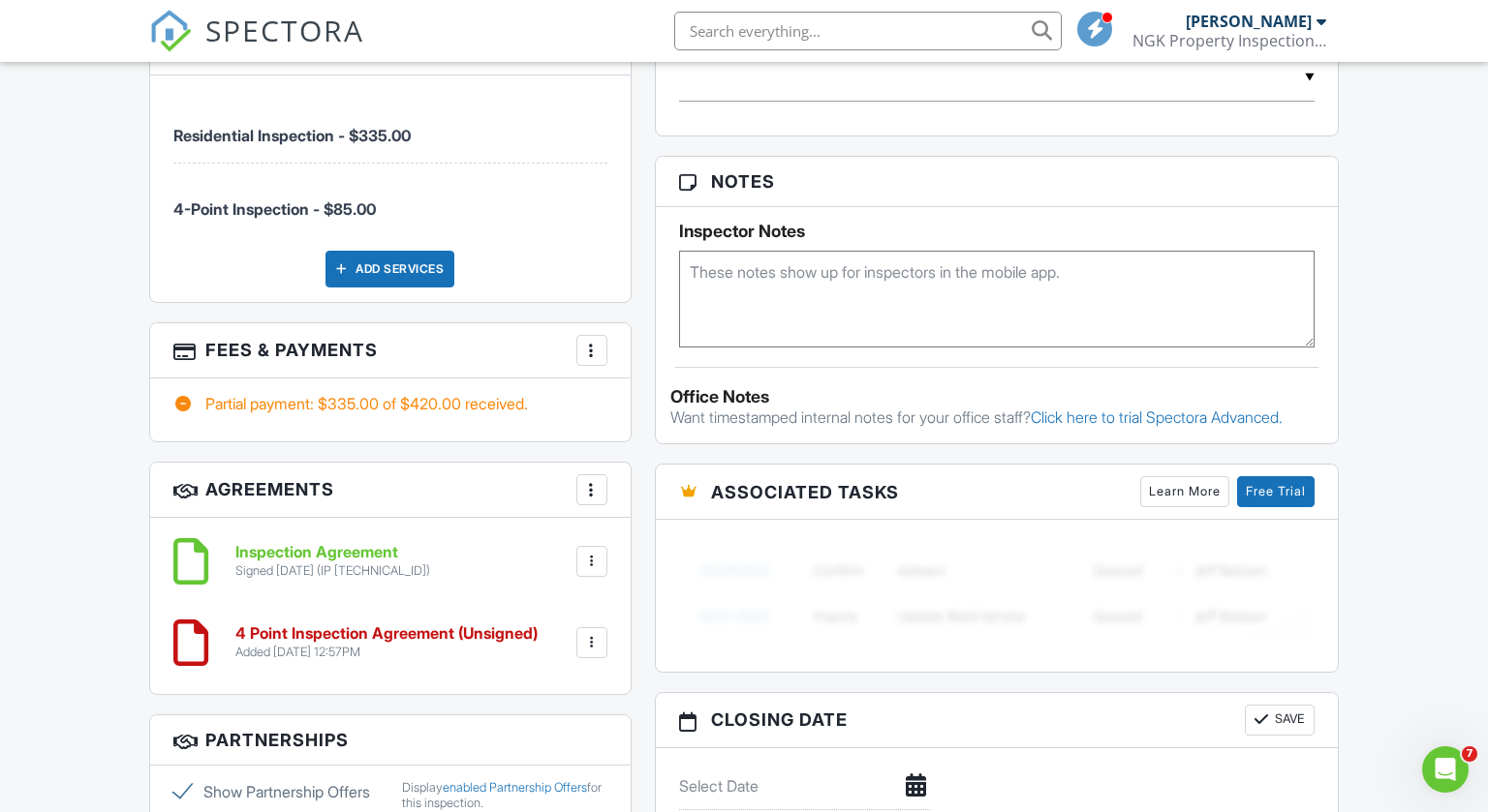
scroll to position [1372, 0]
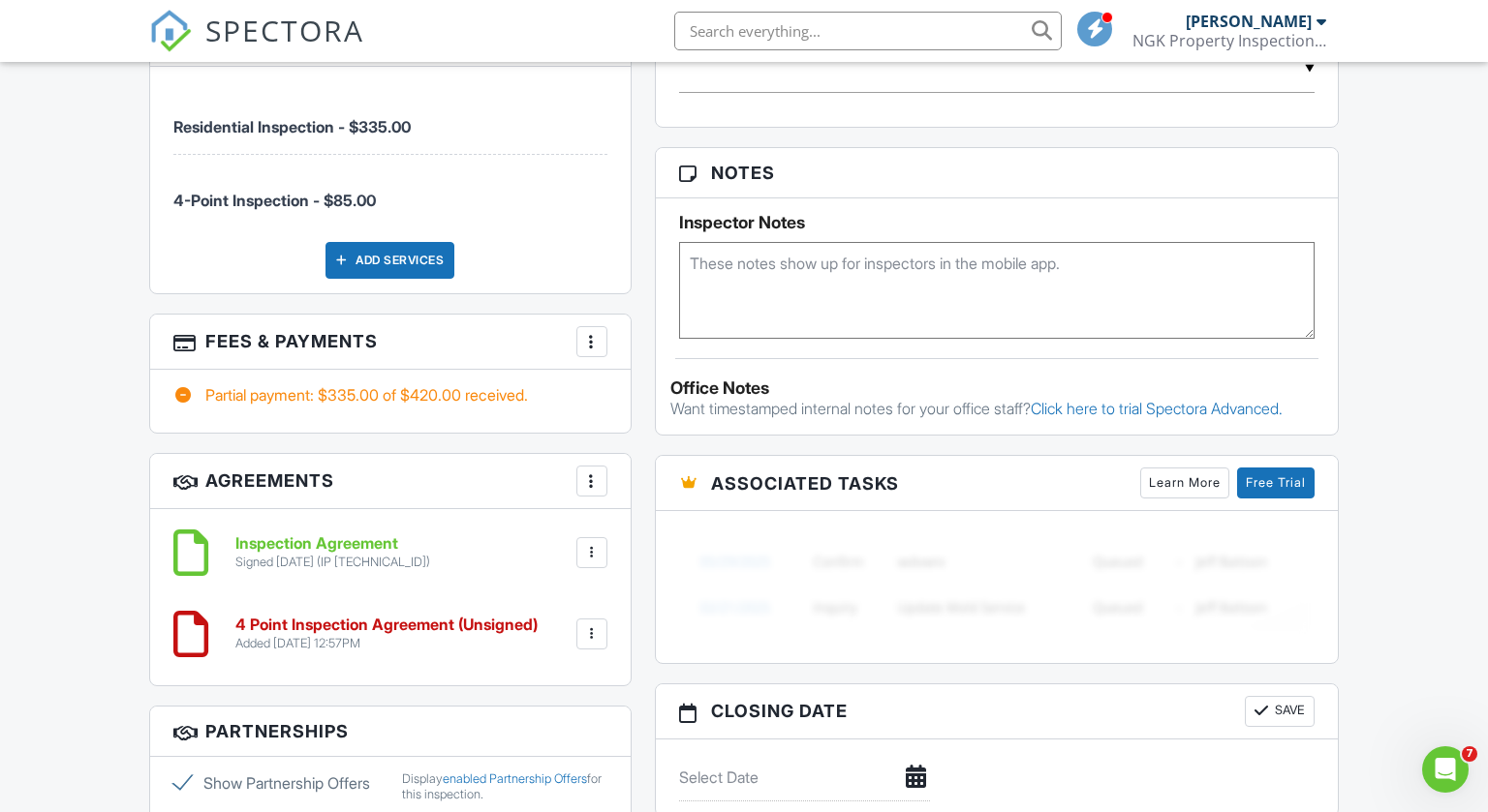
click at [453, 628] on h6 "4 Point Inspection Agreement (Unsigned)" at bounding box center [387, 626] width 302 height 18
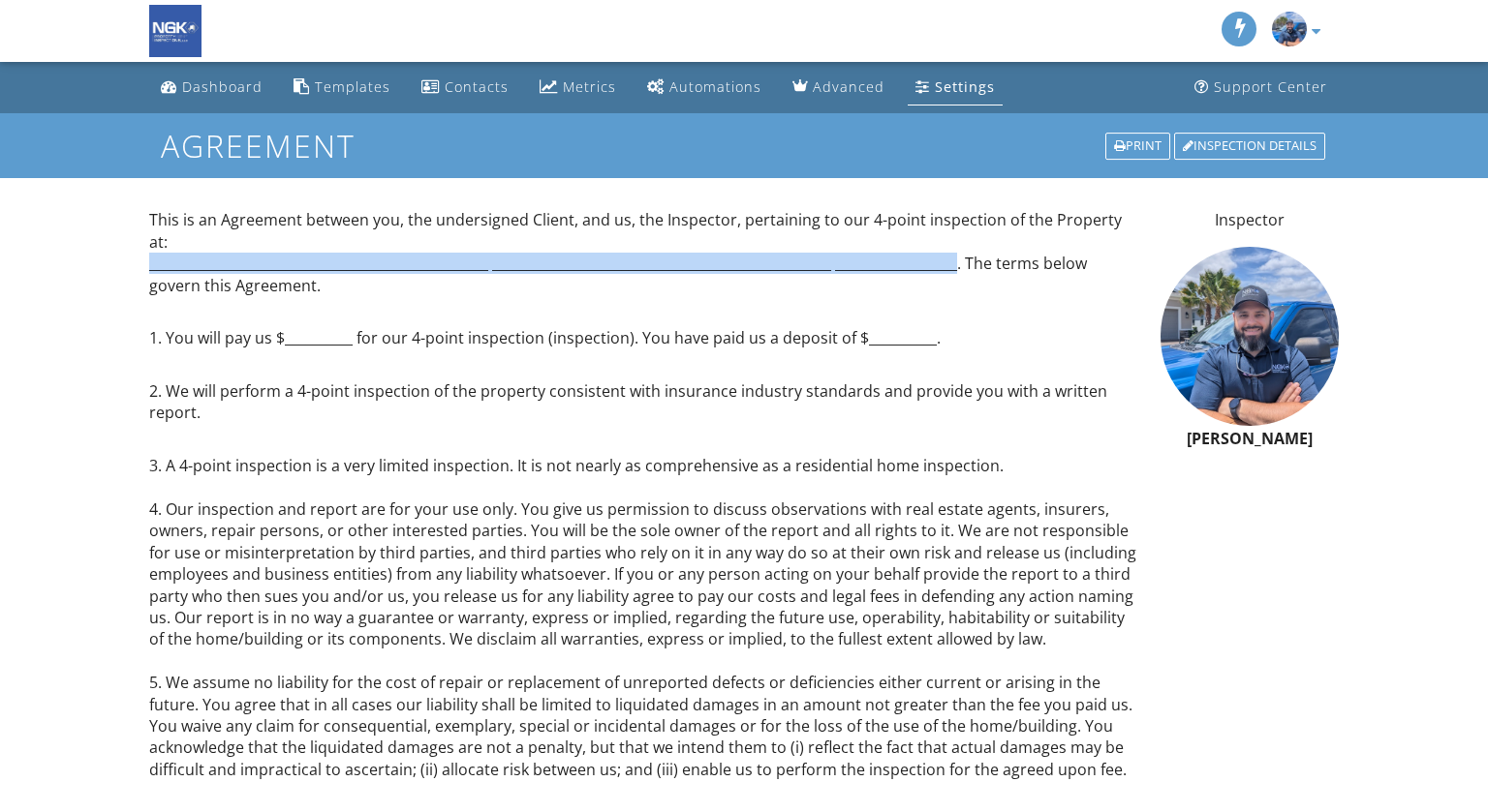
drag, startPoint x: 954, startPoint y: 249, endPoint x: 151, endPoint y: 251, distance: 803.0
click at [151, 251] on p "This is an Agreement between you, the undersigned Client, and us, the Inspector…" at bounding box center [643, 253] width 987 height 88
click at [1090, 369] on p "2. We will perform a 4-point inspection of the property consistent with insuran…" at bounding box center [643, 391] width 987 height 65
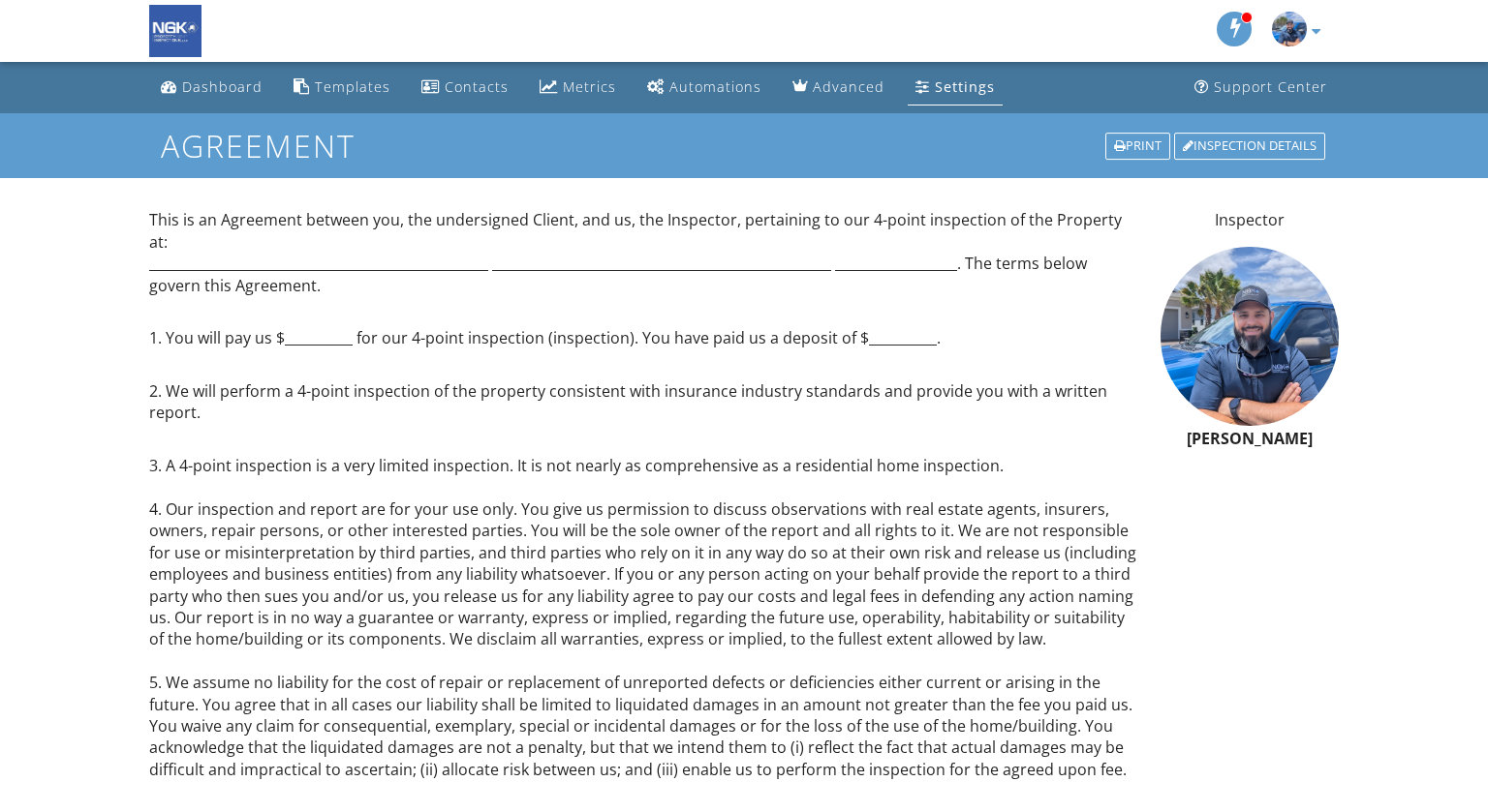
click at [926, 247] on p "This is an Agreement between you, the undersigned Client, and us, the Inspector…" at bounding box center [643, 253] width 987 height 88
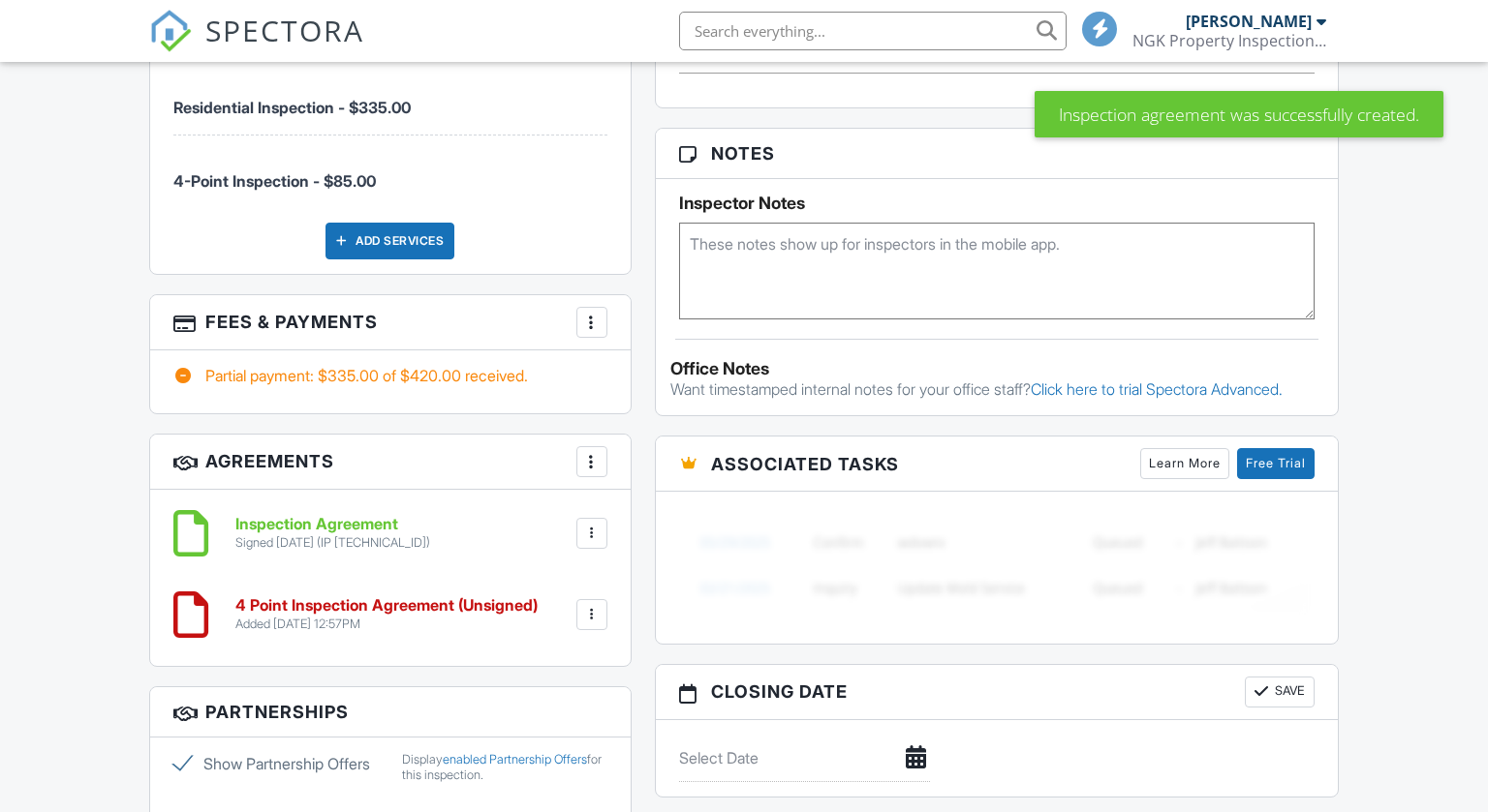
click at [597, 606] on div at bounding box center [592, 615] width 19 height 19
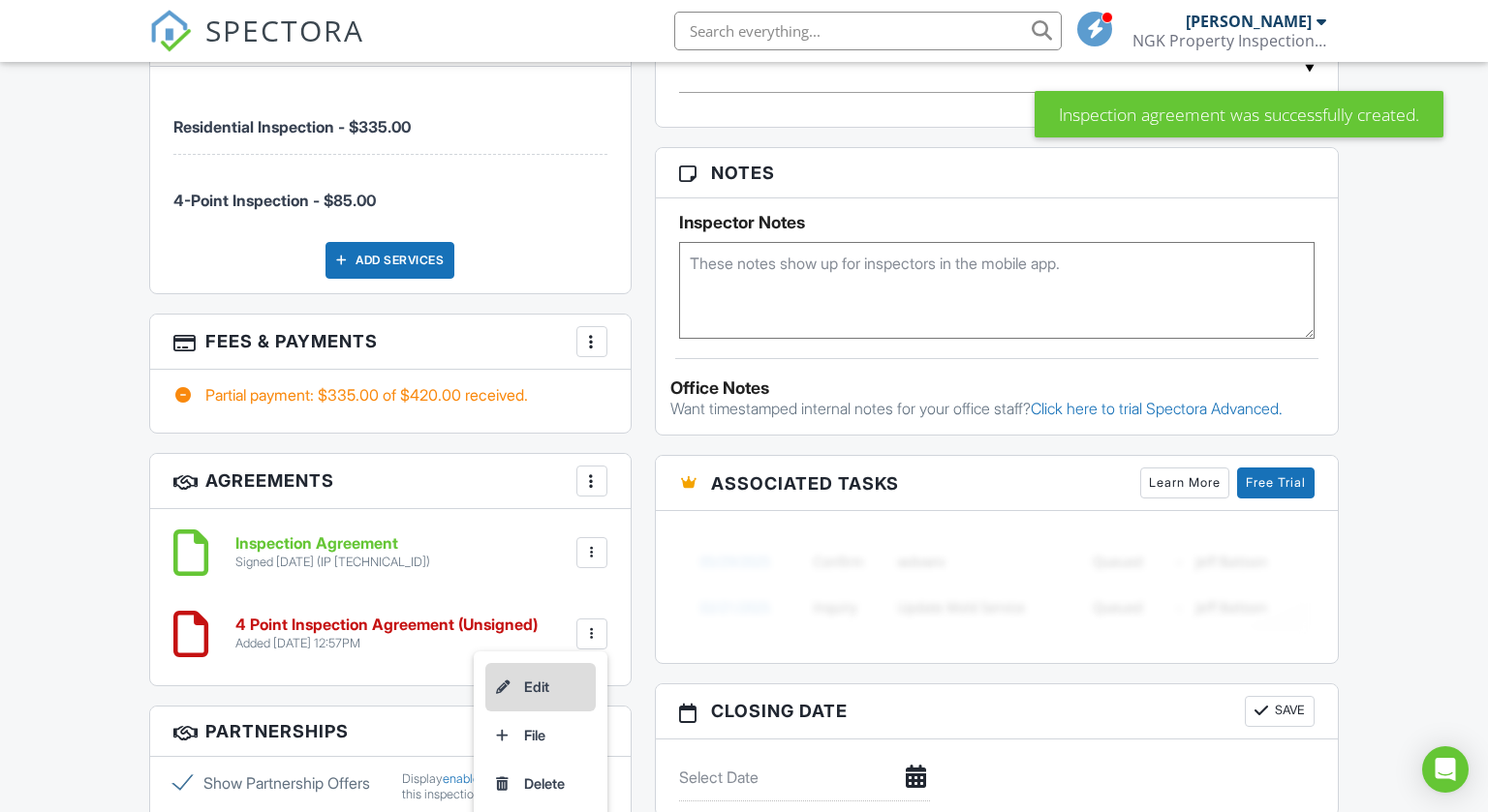
click at [542, 681] on li "Edit" at bounding box center [539, 687] width 110 height 49
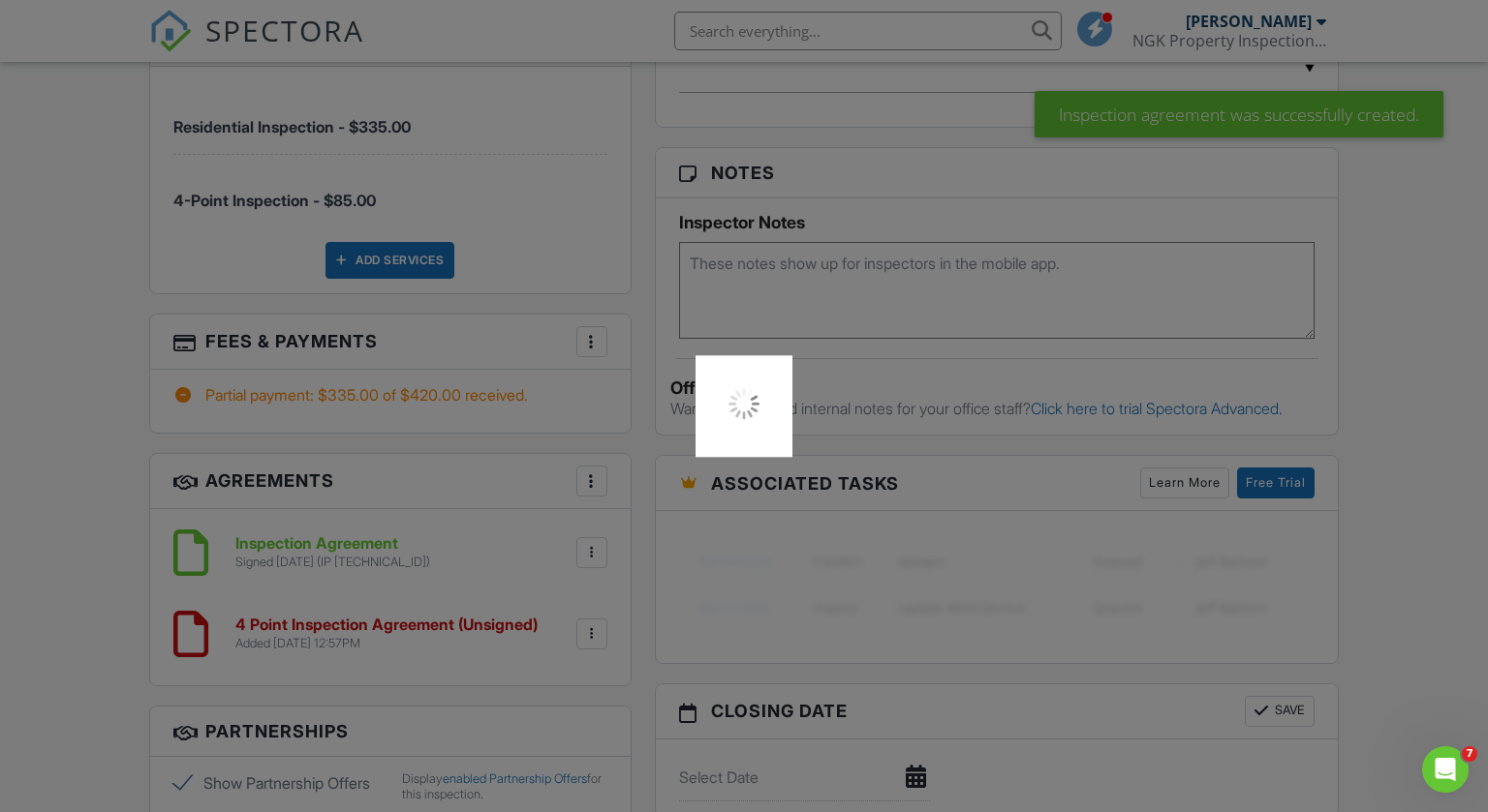
scroll to position [0, 0]
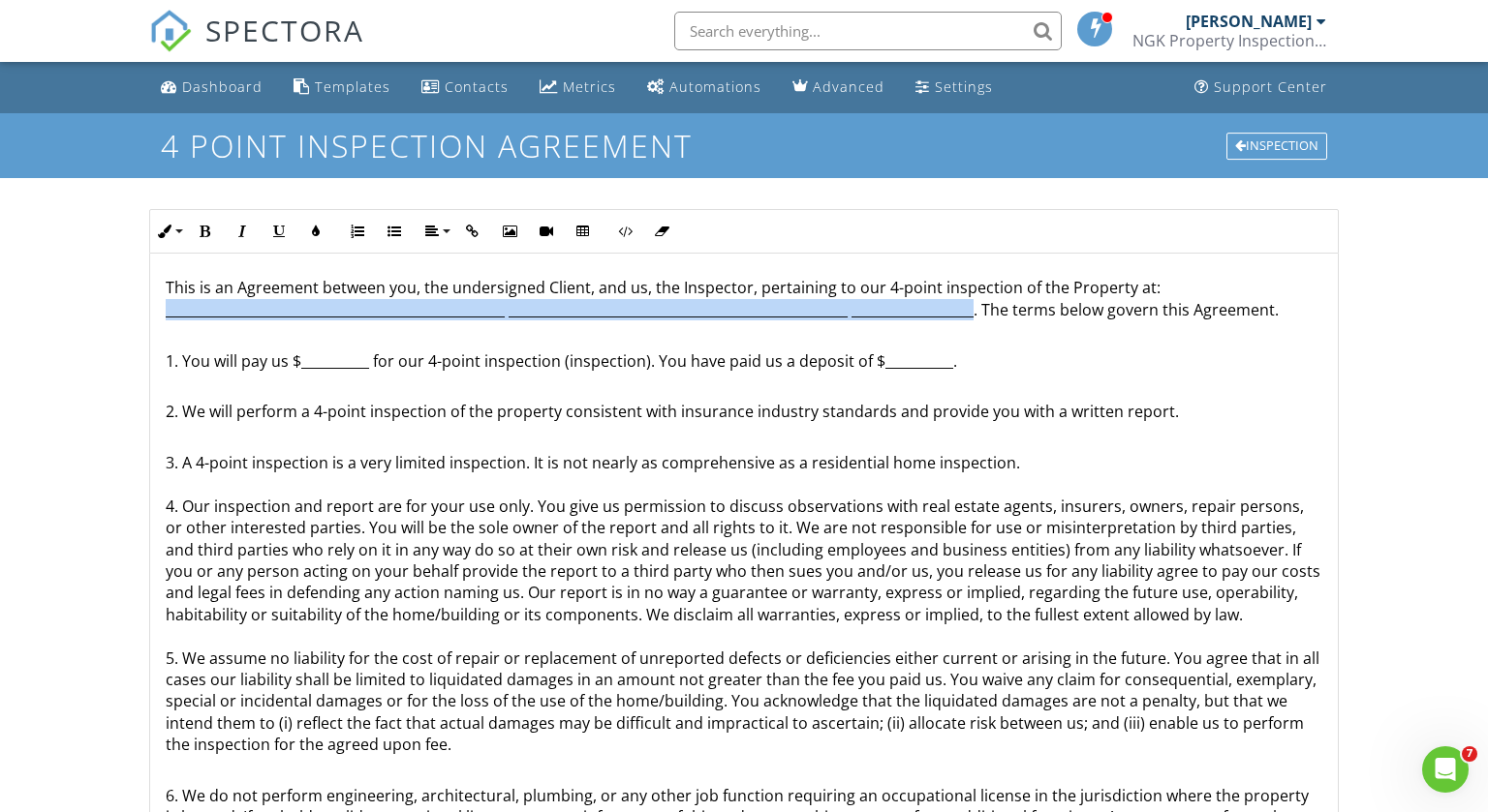
drag, startPoint x: 974, startPoint y: 315, endPoint x: 166, endPoint y: 318, distance: 808.0
click at [166, 318] on p "This is an Agreement between you, the undersigned Client, and us, the Inspector…" at bounding box center [744, 298] width 1158 height 44
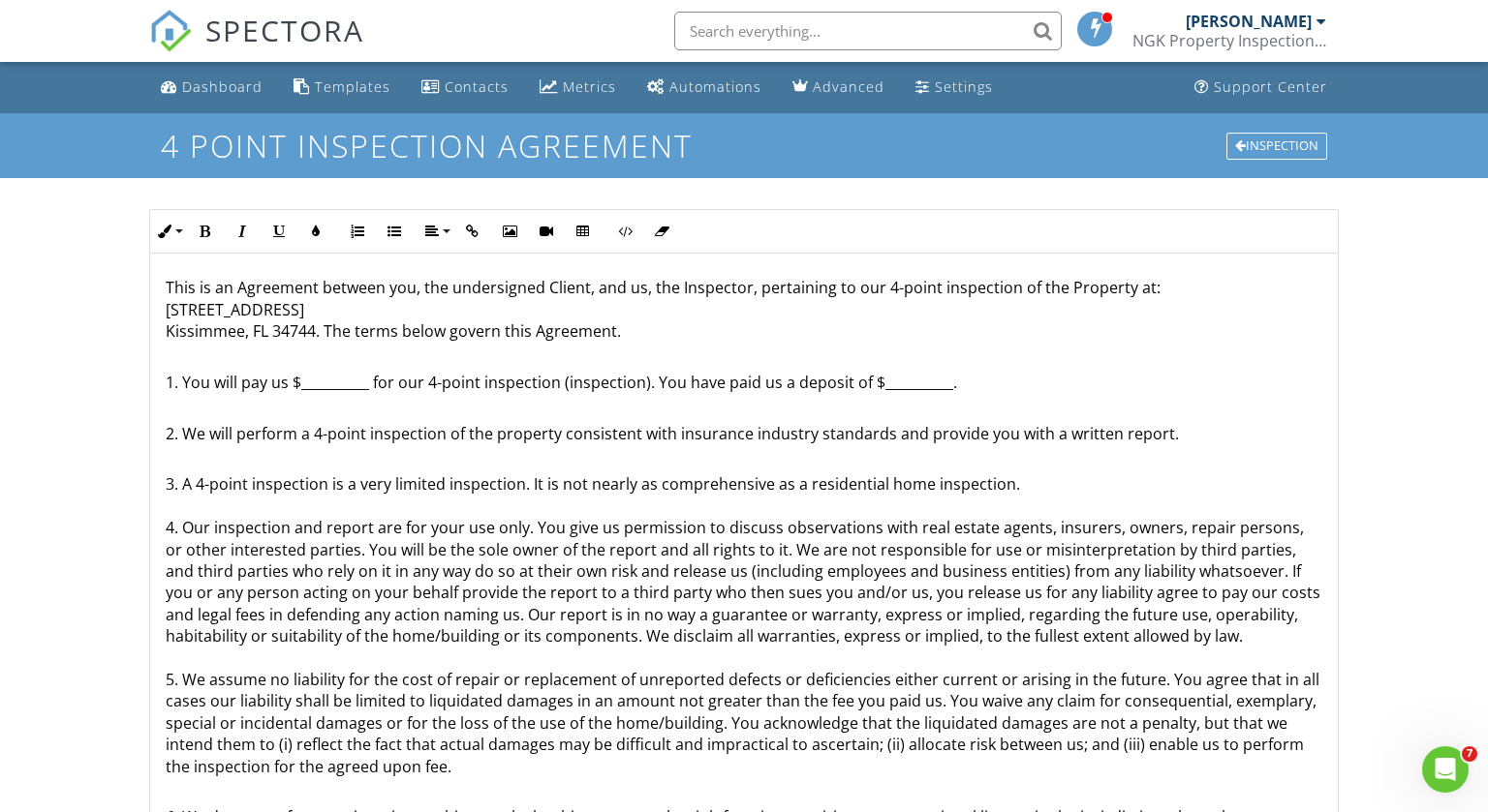
click at [166, 327] on p "This is an Agreement between you, the undersigned Client, and us, the Inspector…" at bounding box center [744, 309] width 1158 height 65
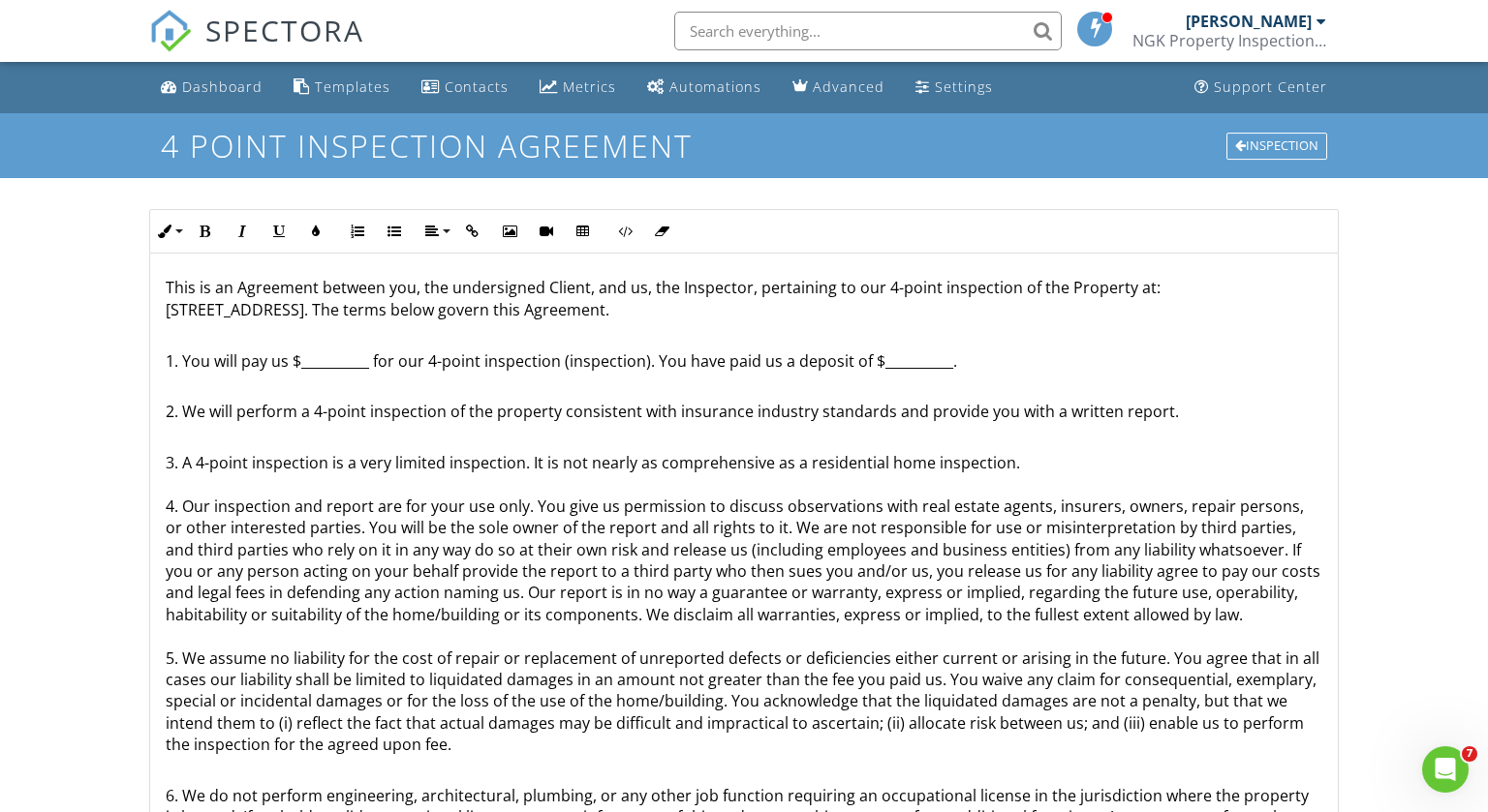
click at [368, 366] on p "1. You will pay us $__________ for our 4-point inspection (inspection). You hav…" at bounding box center [744, 350] width 1158 height 44
drag, startPoint x: 892, startPoint y: 366, endPoint x: 829, endPoint y: 367, distance: 63.0
click at [829, 367] on p "1. You will pay us $85 for our 4-point inspection (inspection). You have paid u…" at bounding box center [744, 350] width 1158 height 44
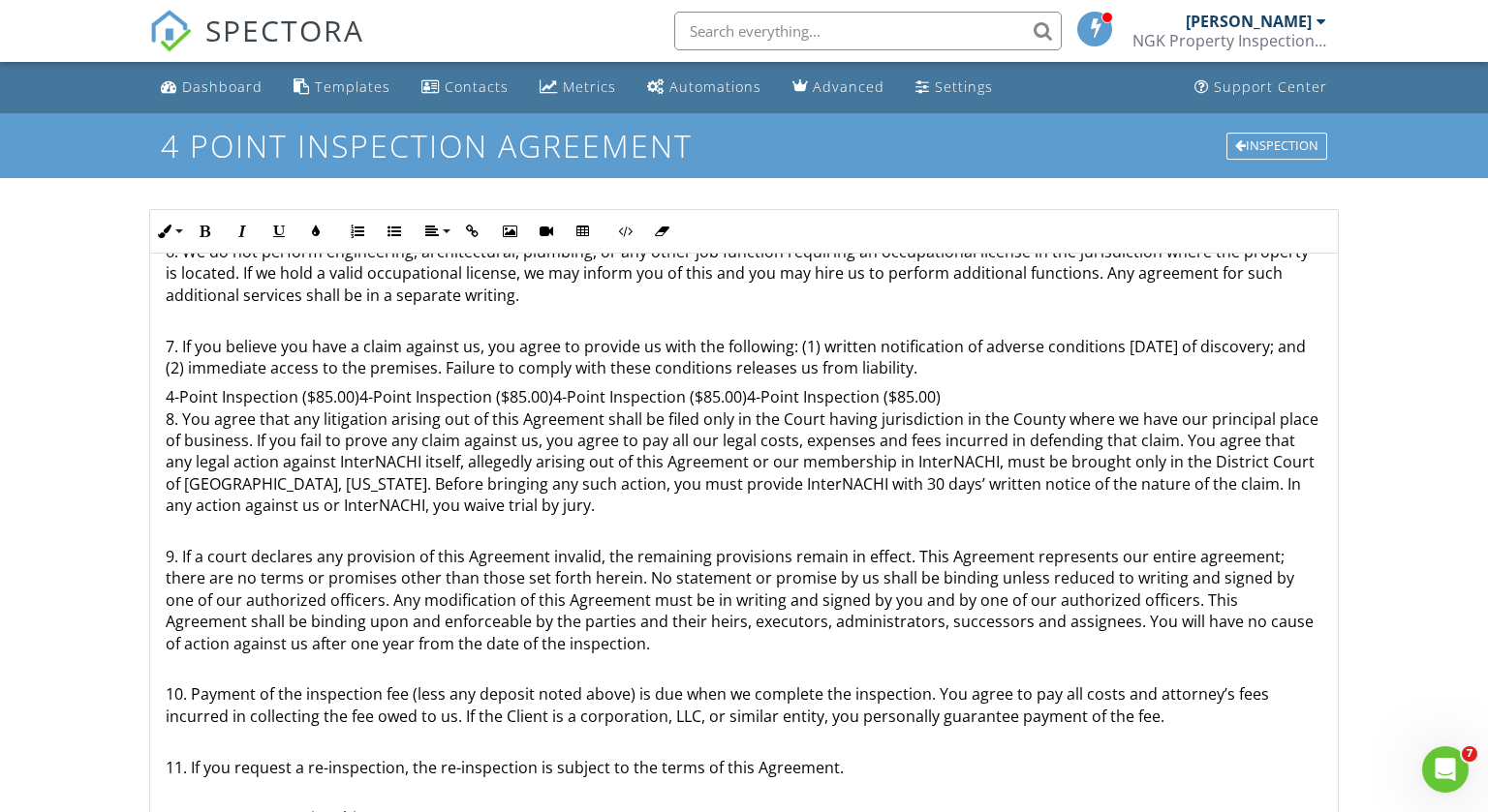
scroll to position [544, 0]
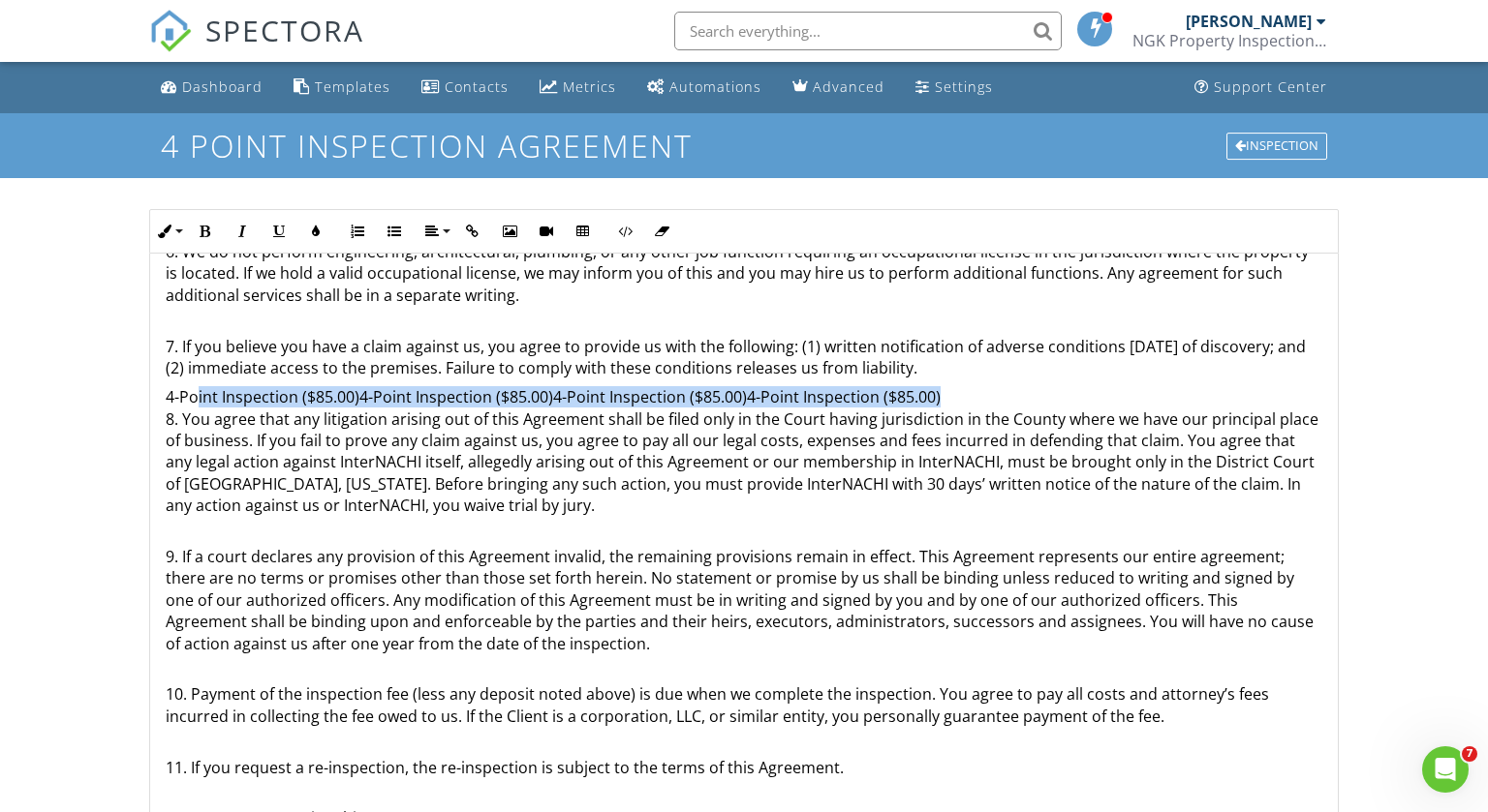
drag, startPoint x: 935, startPoint y: 396, endPoint x: 196, endPoint y: 398, distance: 739.0
click at [196, 398] on p "4-Point Inspection ($85.00)4-Point Inspection ($85.00)4-Point Inspection ($85.0…" at bounding box center [744, 451] width 1158 height 129
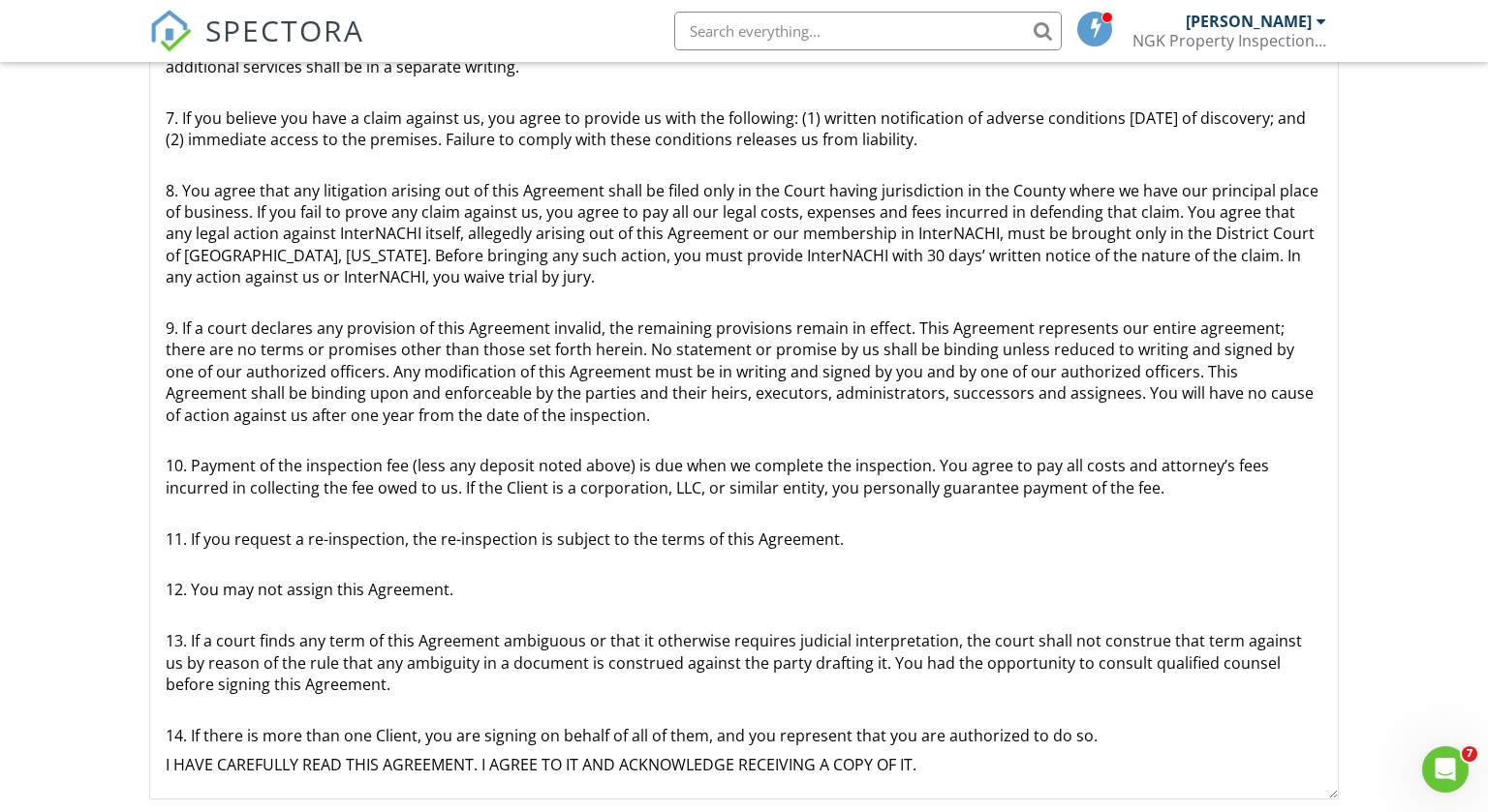
scroll to position [352, 0]
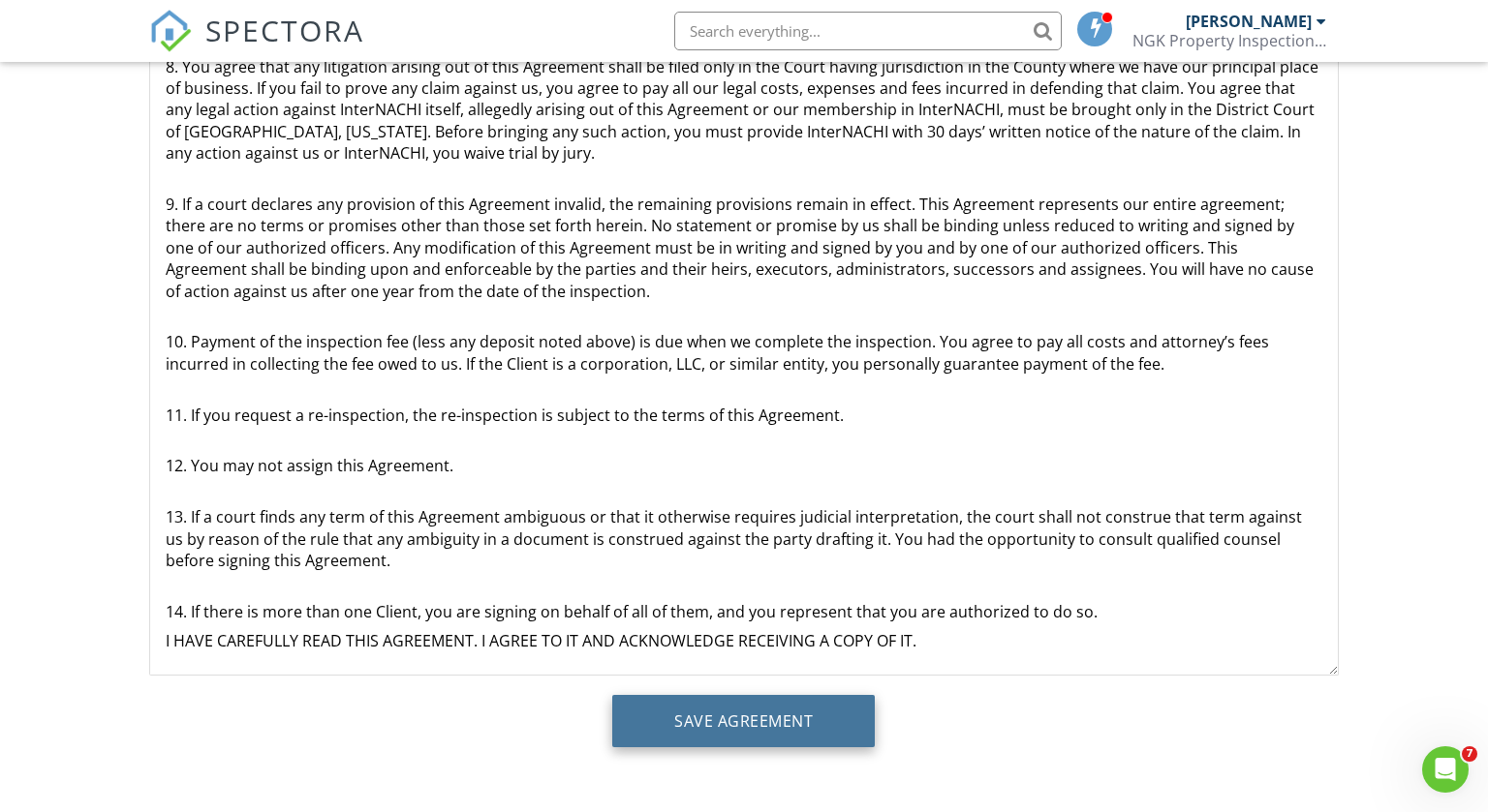
click at [778, 730] on input "Save Agreement" at bounding box center [744, 721] width 263 height 53
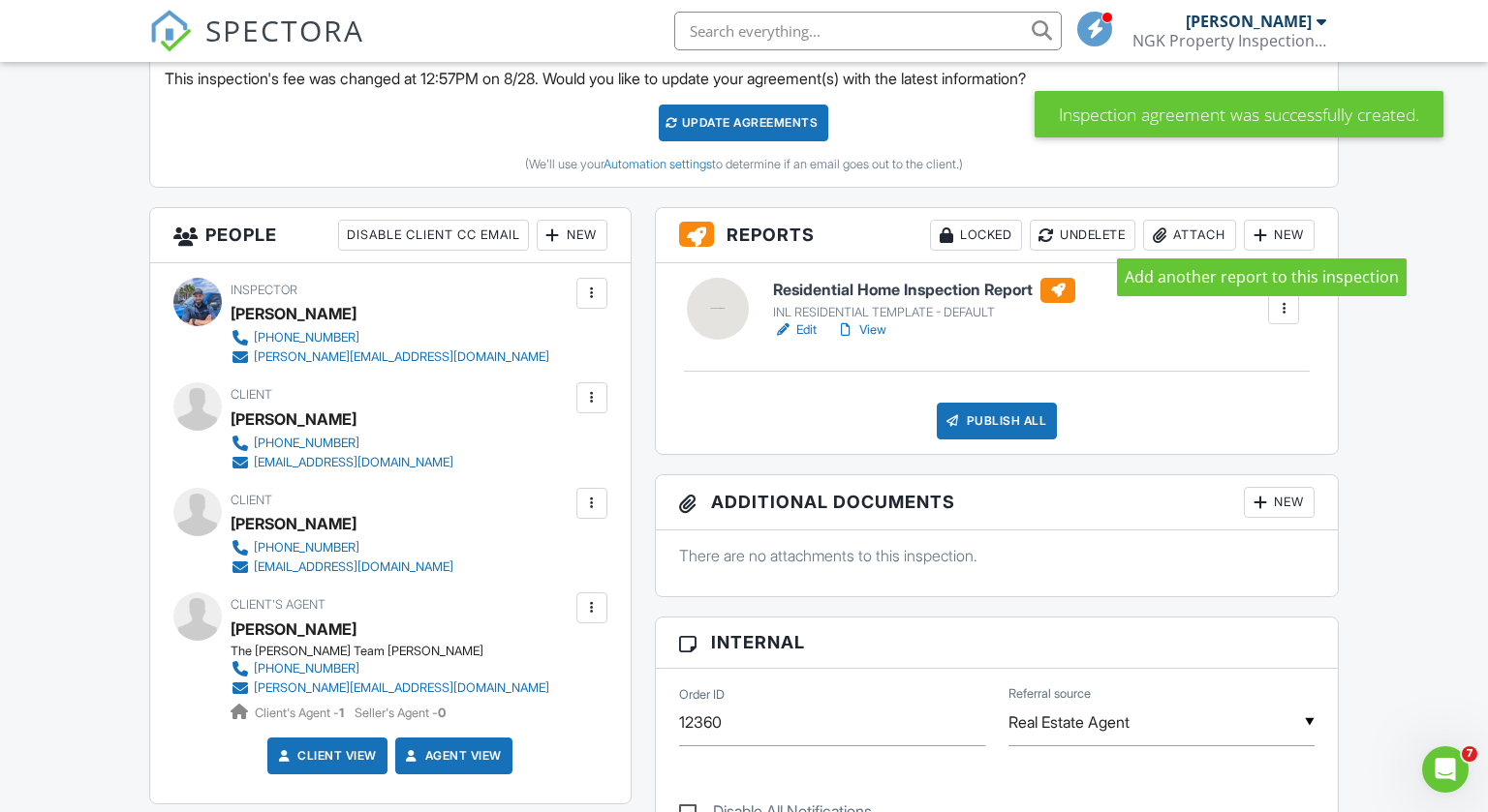
click at [1268, 238] on div at bounding box center [1260, 236] width 19 height 19
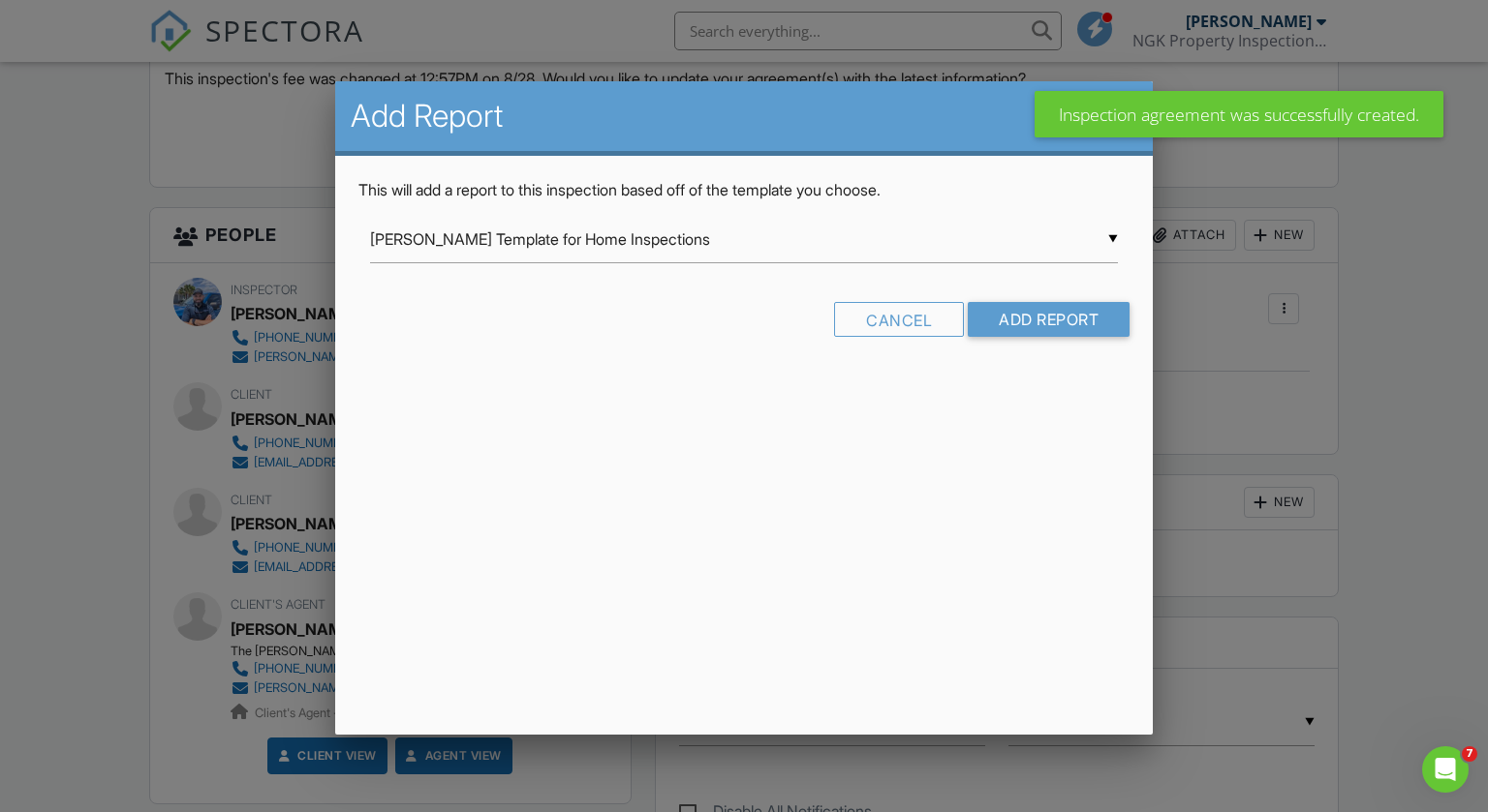
click at [977, 252] on input "[PERSON_NAME] Template for Home Inspections" at bounding box center [744, 240] width 749 height 48
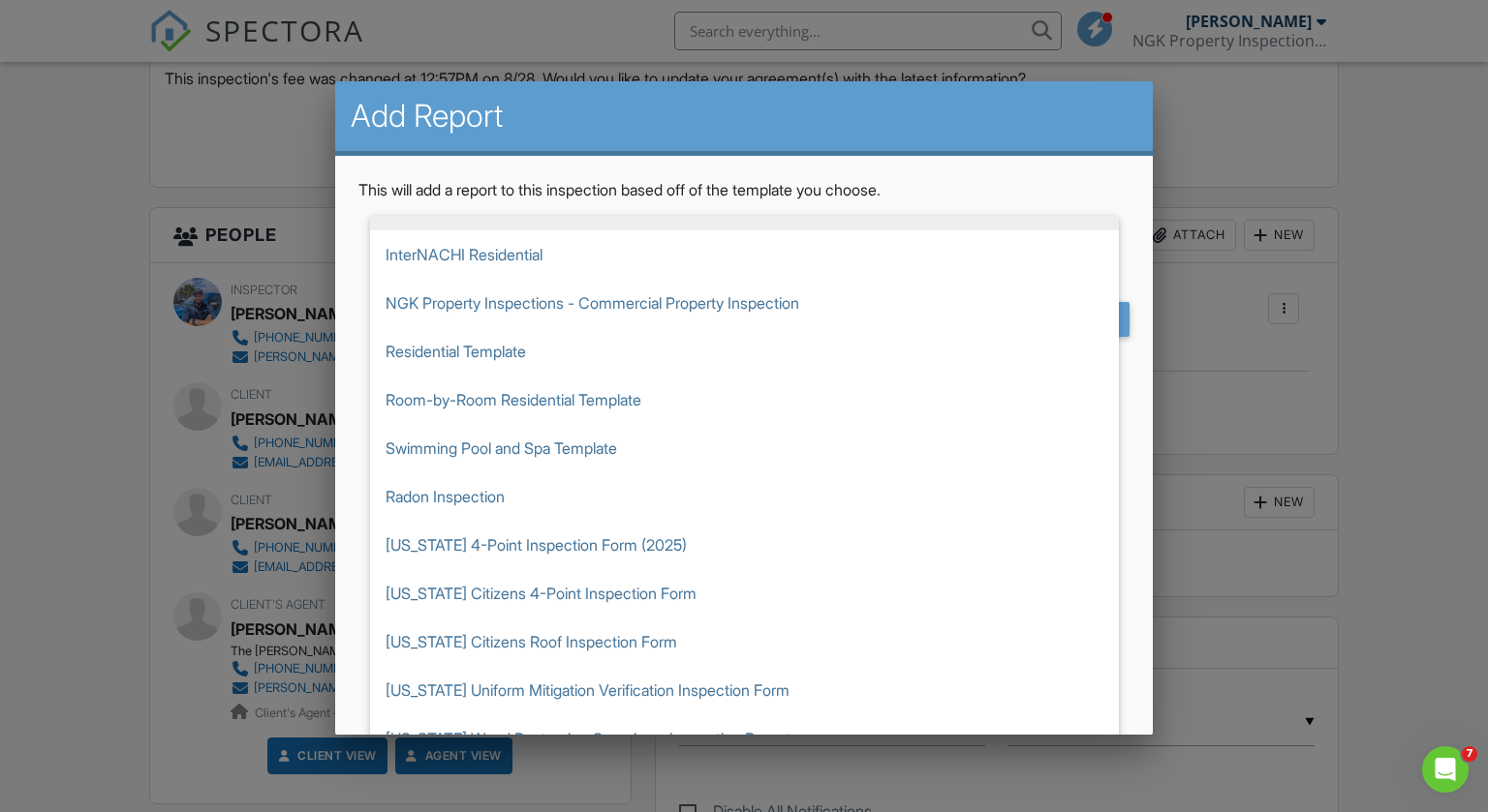
scroll to position [194, 0]
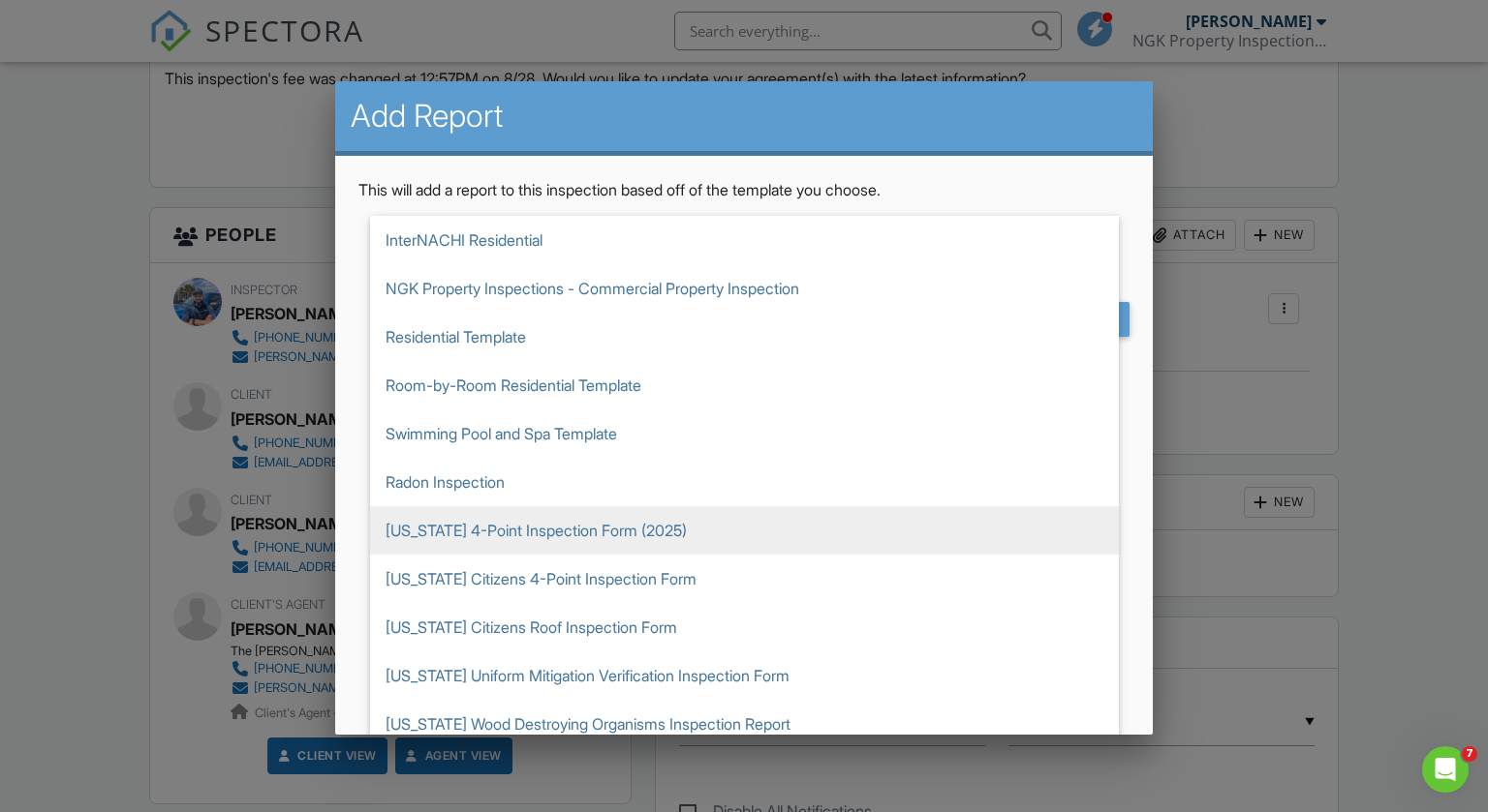
click at [603, 521] on span "[US_STATE] 4-Point Inspection Form (2025)" at bounding box center [744, 531] width 749 height 49
type input "[US_STATE] 4-Point Inspection Form (2025)"
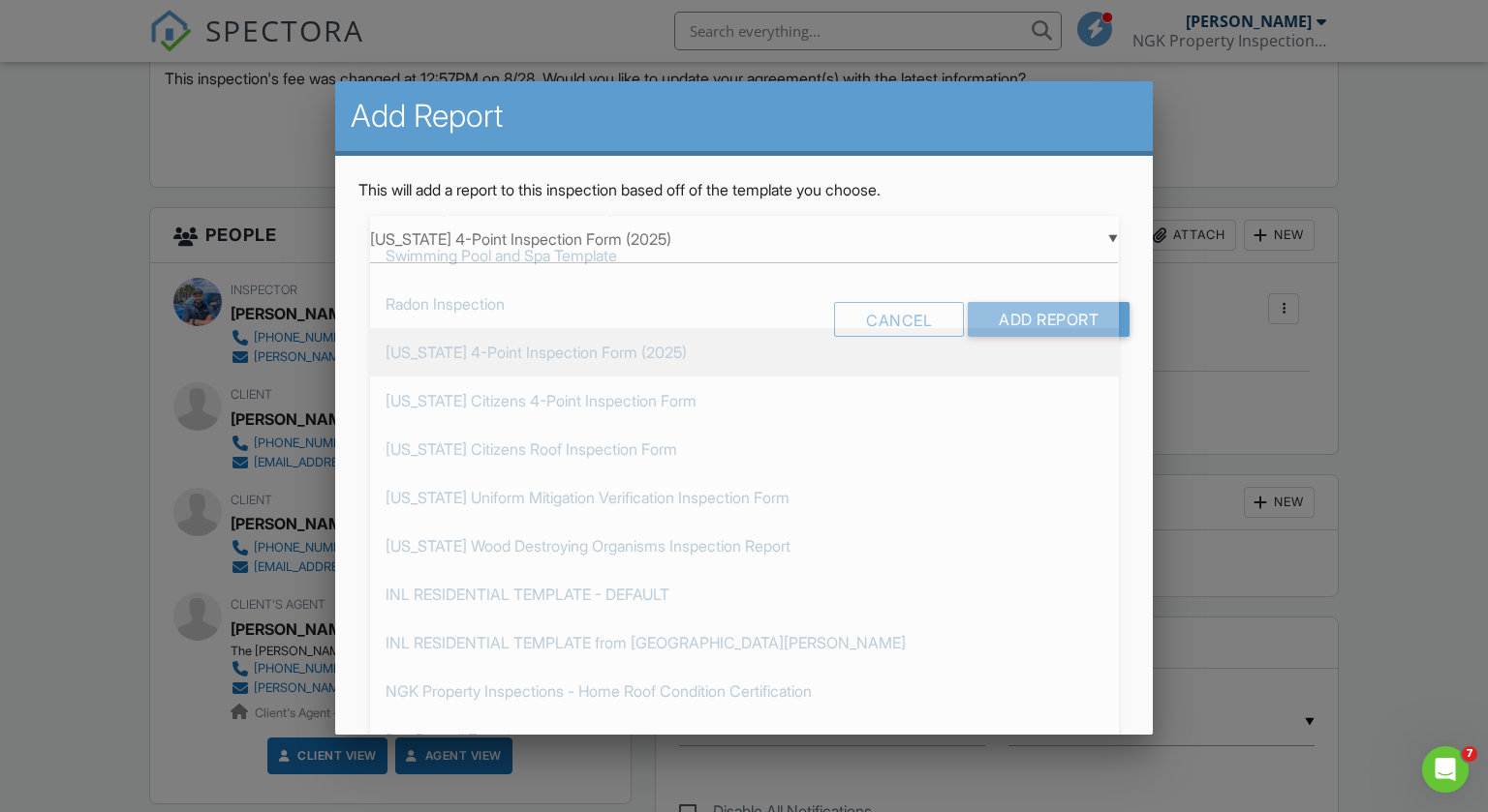
scroll to position [0, 0]
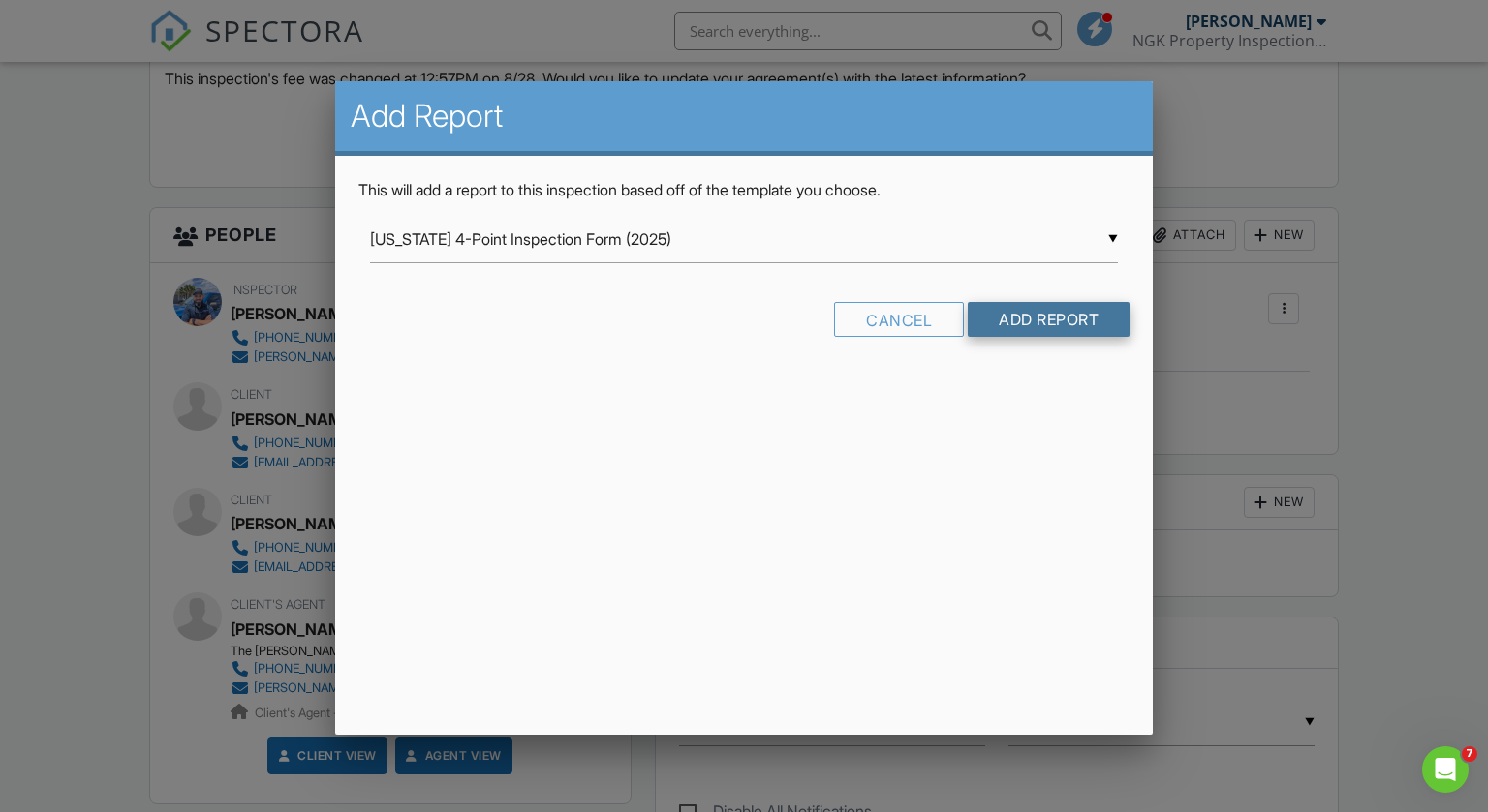
click at [1048, 325] on input "Add Report" at bounding box center [1049, 319] width 162 height 35
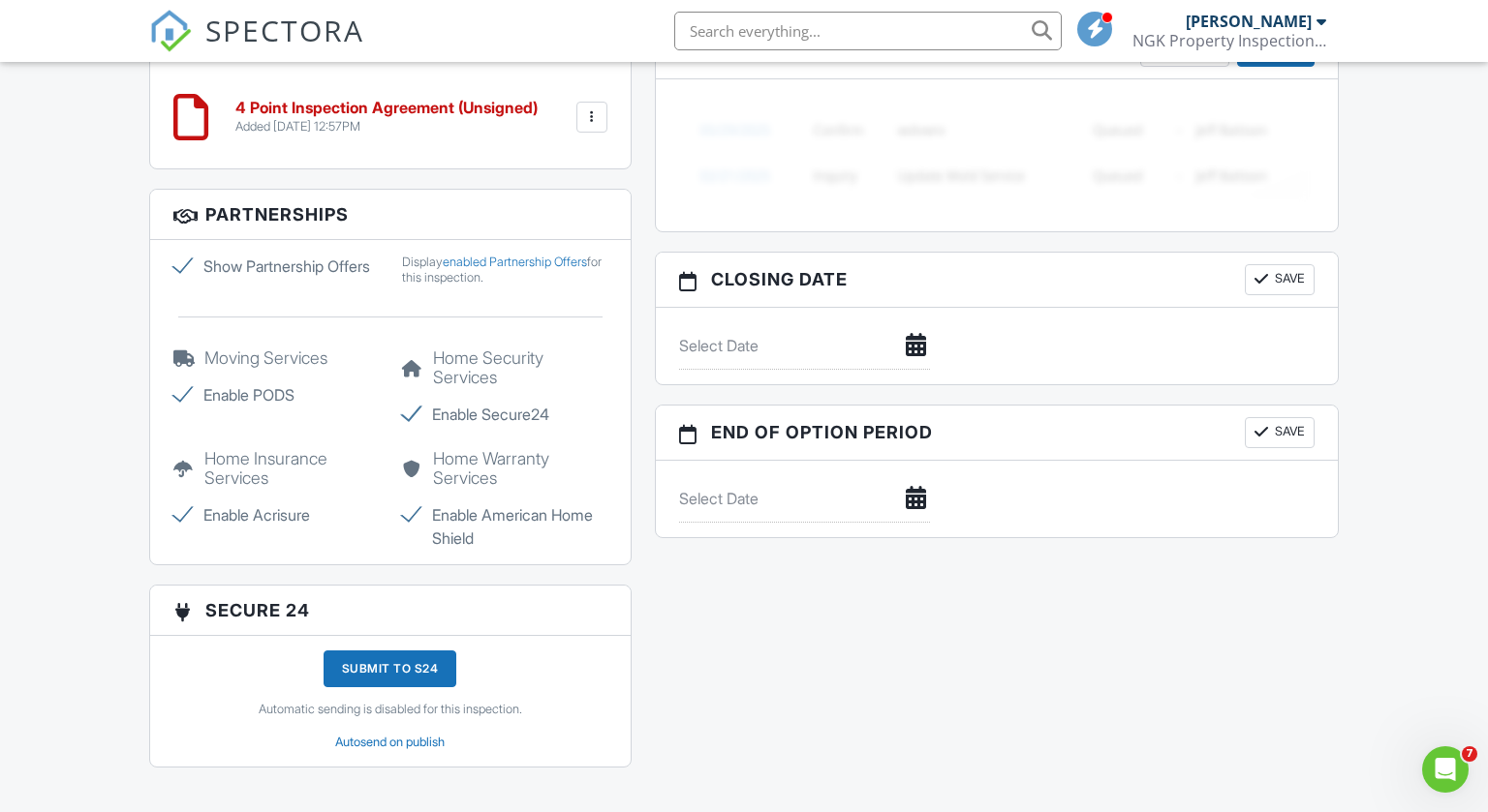
scroll to position [1891, 0]
click at [181, 522] on label "Enable Acrisure" at bounding box center [276, 513] width 205 height 23
checkbox input "false"
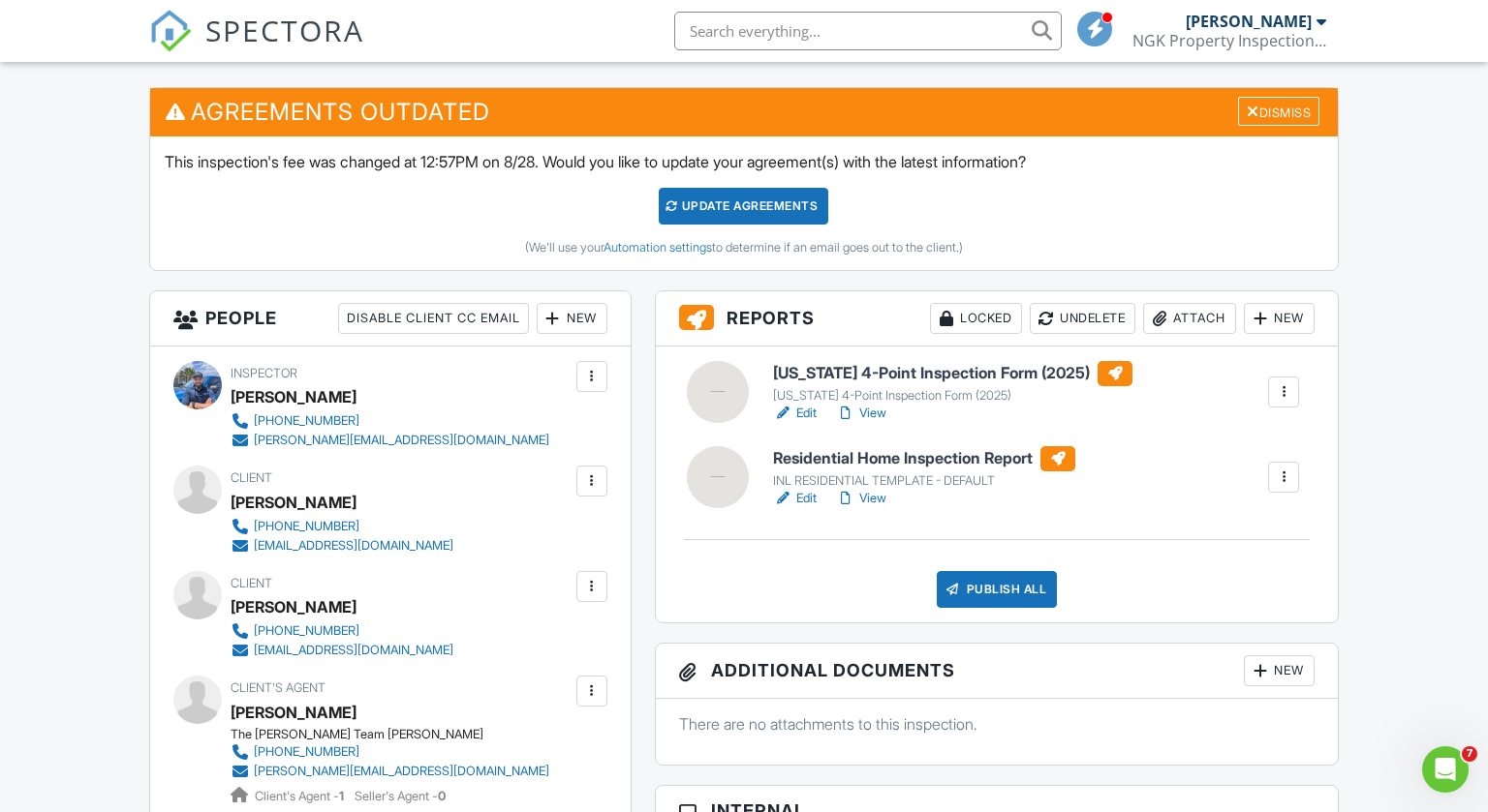
scroll to position [476, 0]
